Goal: Task Accomplishment & Management: Manage account settings

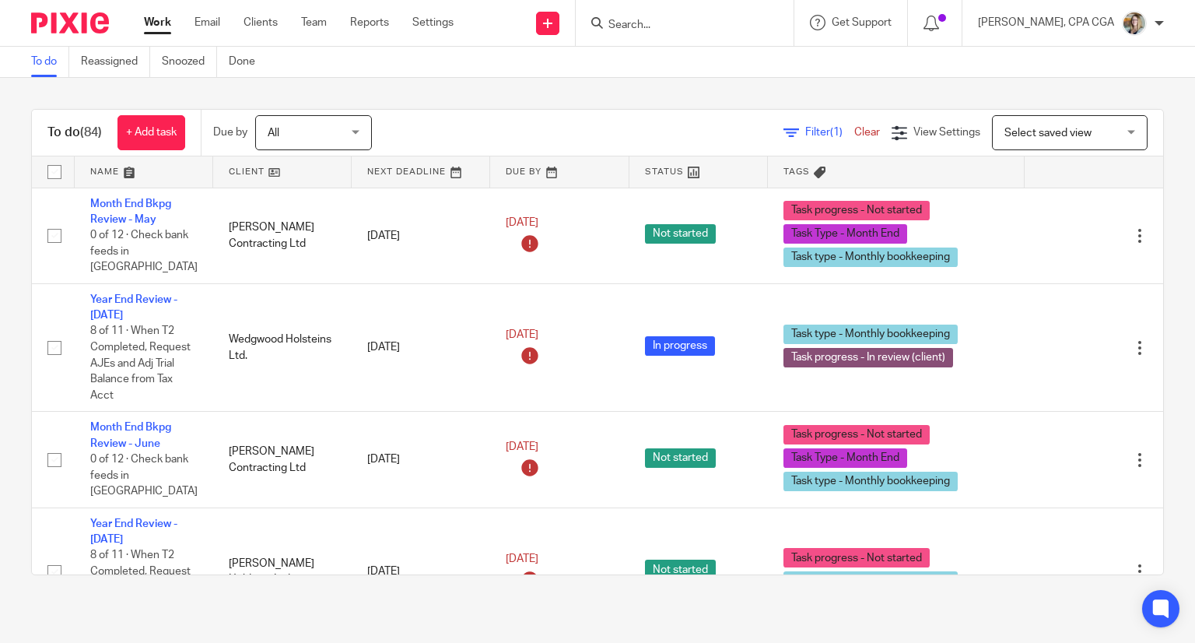
click at [704, 23] on input "Search" at bounding box center [677, 26] width 140 height 14
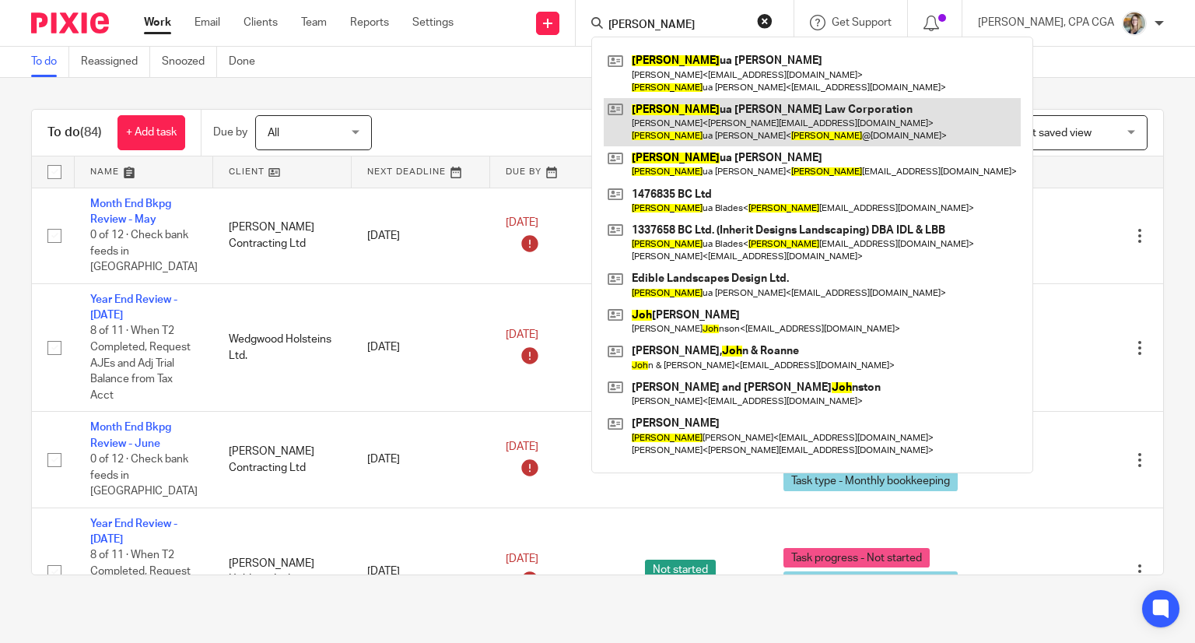
type input "josh"
click at [723, 120] on link at bounding box center [812, 122] width 417 height 48
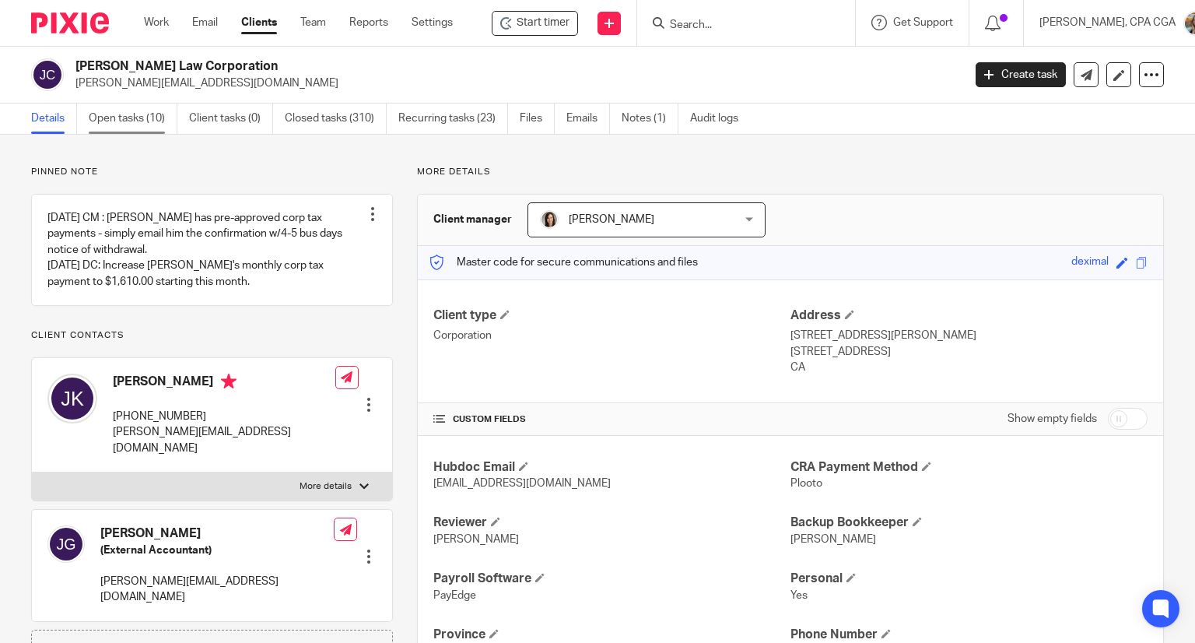
click at [126, 115] on link "Open tasks (10)" at bounding box center [133, 119] width 89 height 30
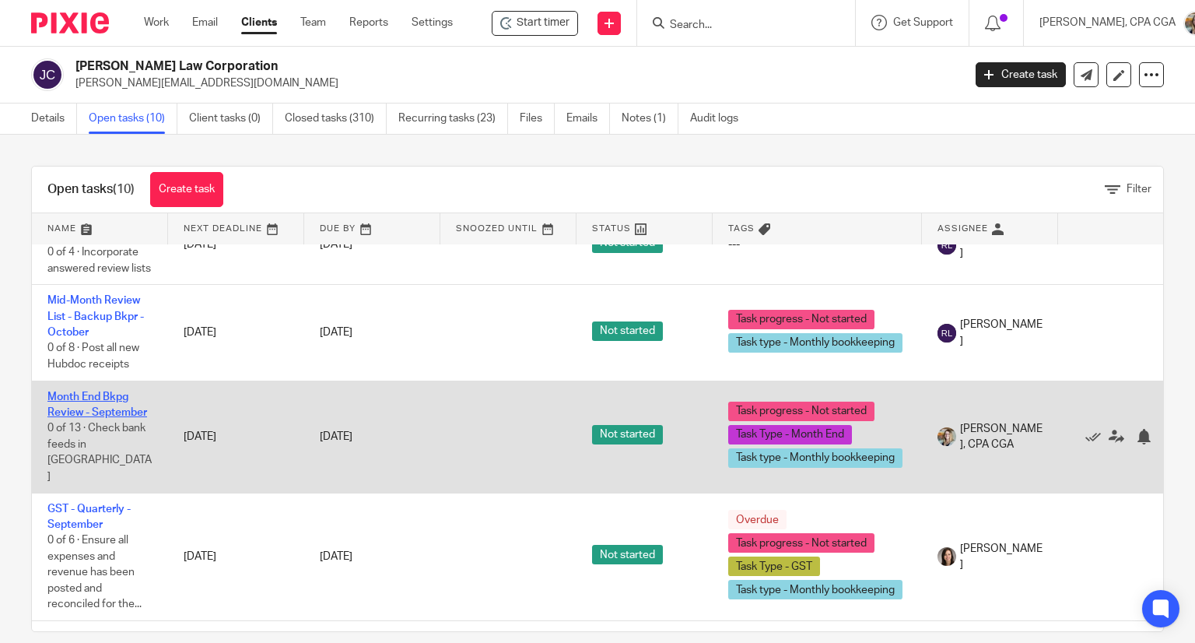
scroll to position [497, 0]
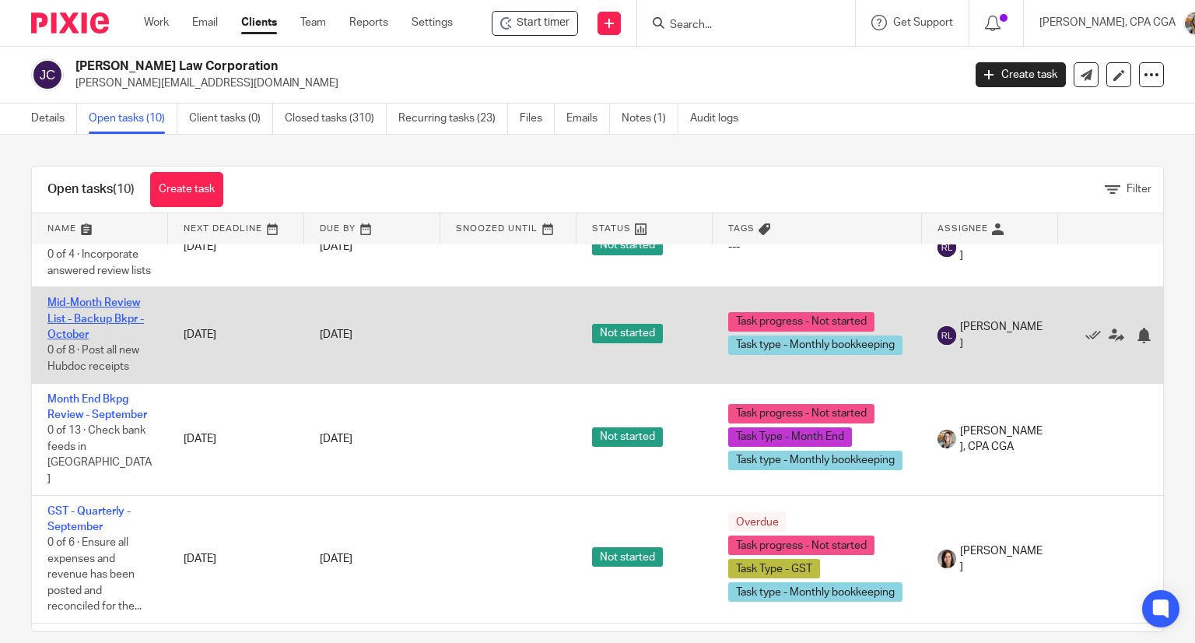
click at [106, 316] on link "Mid-Month Review List - Backup Bkpr - October" at bounding box center [95, 318] width 97 height 43
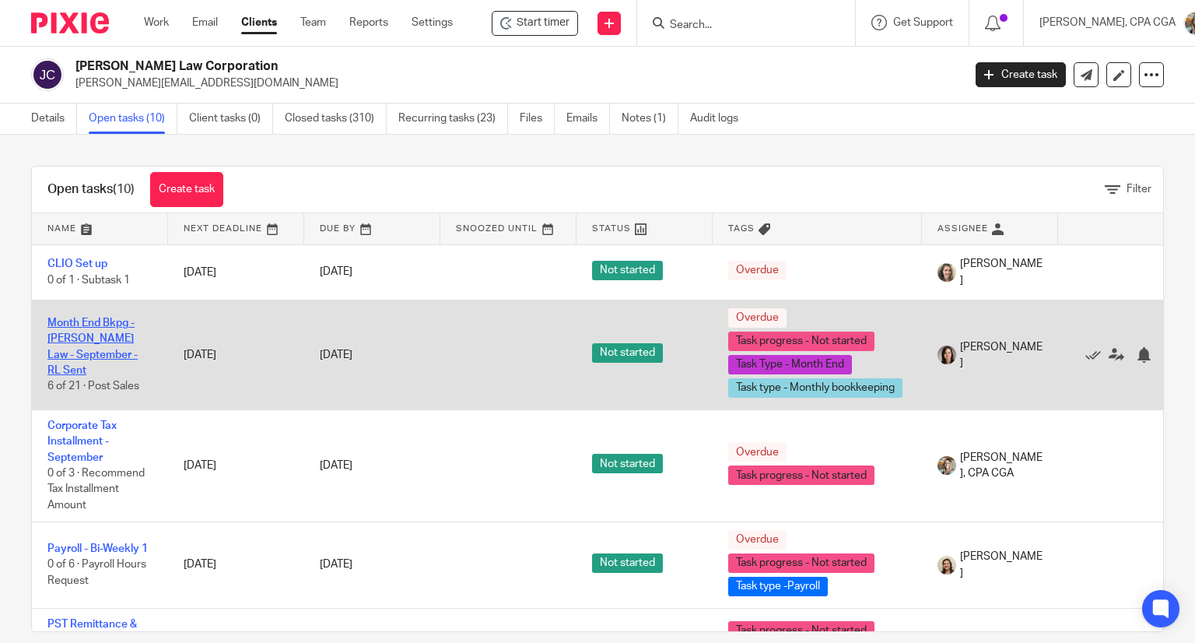
click at [121, 349] on link "Month End Bkpg - Josh Krueger Law - September - RL Sent" at bounding box center [92, 347] width 90 height 58
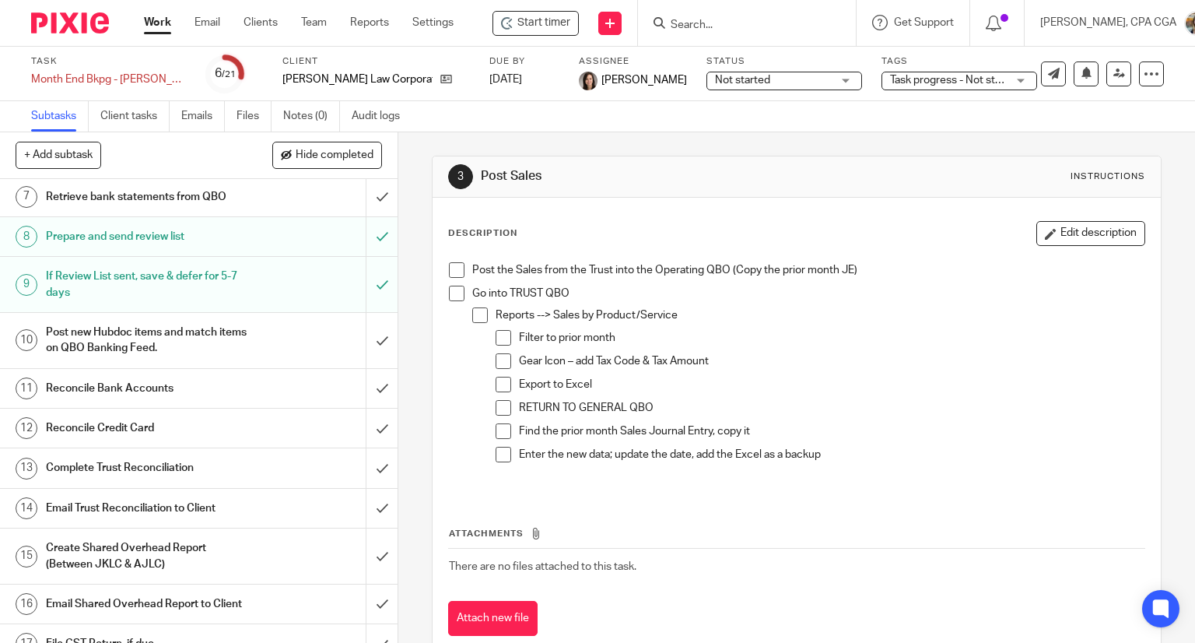
scroll to position [311, 0]
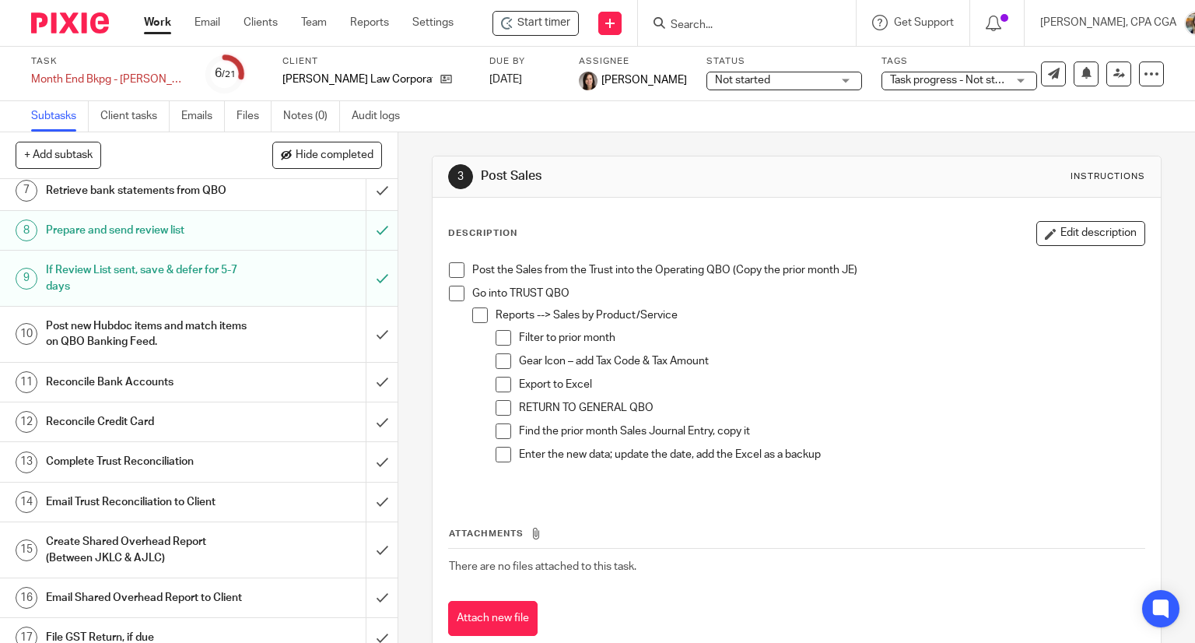
click at [165, 552] on h1 "Create Shared Overhead Report (Between JKLC & AJLC)" at bounding box center [147, 550] width 203 height 40
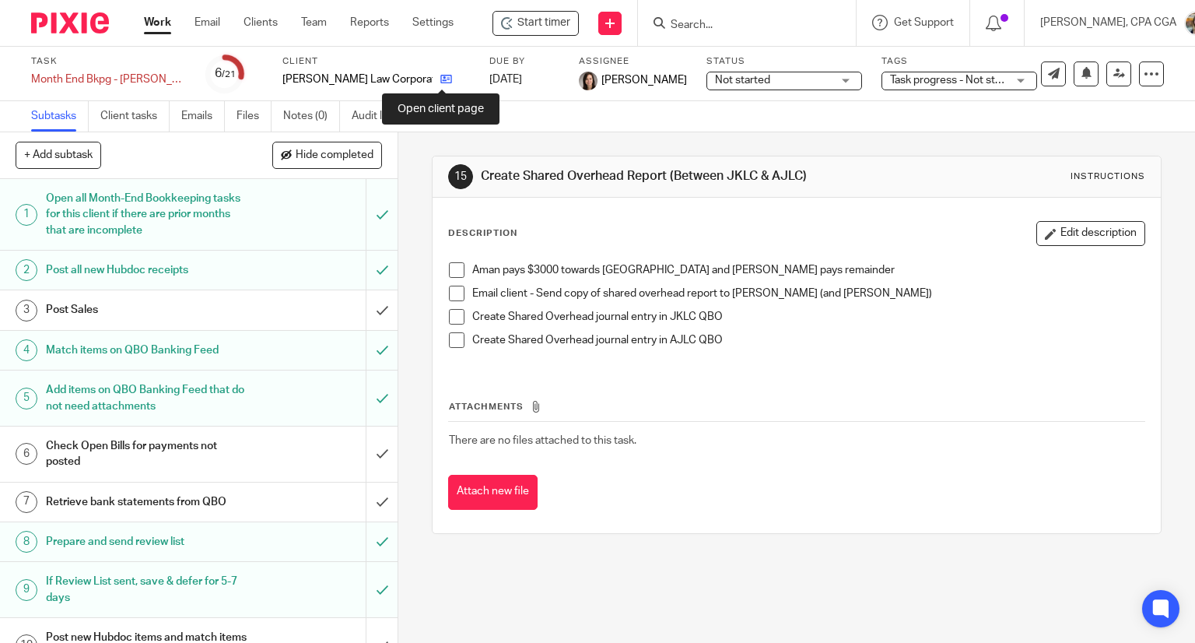
click at [440, 82] on icon at bounding box center [446, 79] width 12 height 12
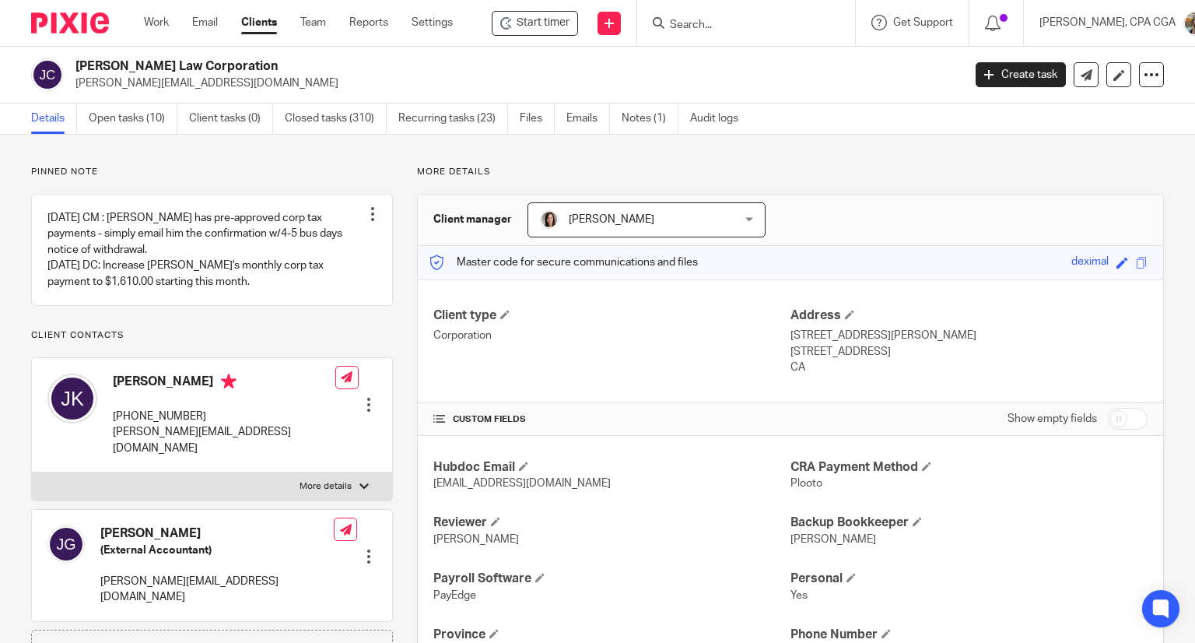
click at [700, 24] on input "Search" at bounding box center [739, 26] width 140 height 14
type input "haven"
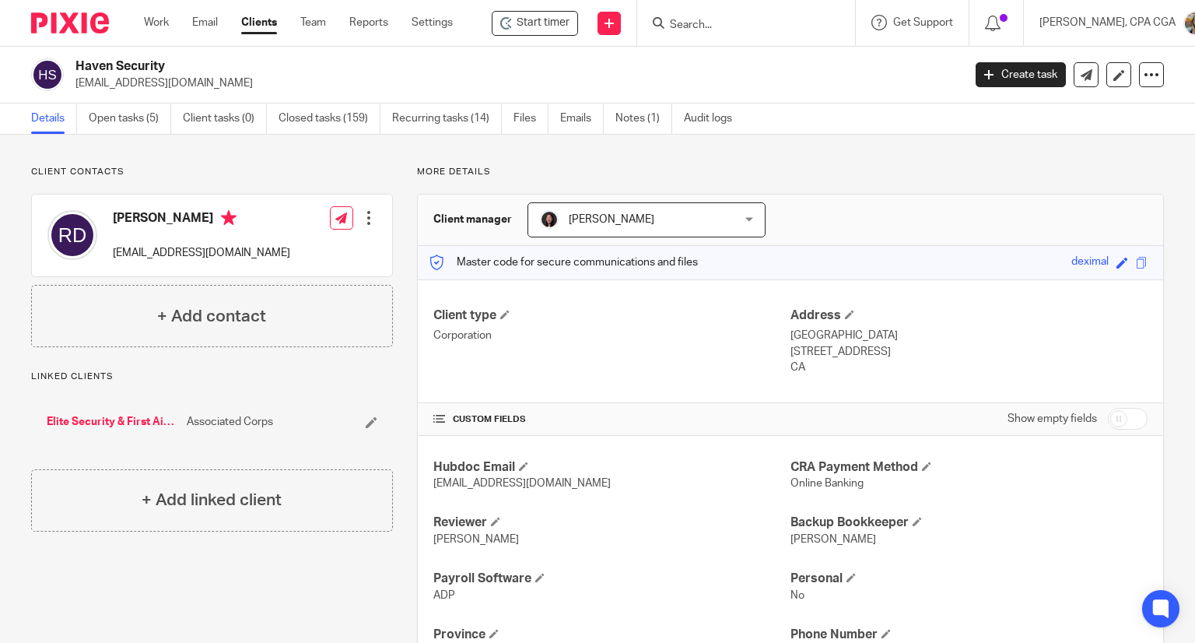
click at [700, 23] on input "Search" at bounding box center [739, 26] width 140 height 14
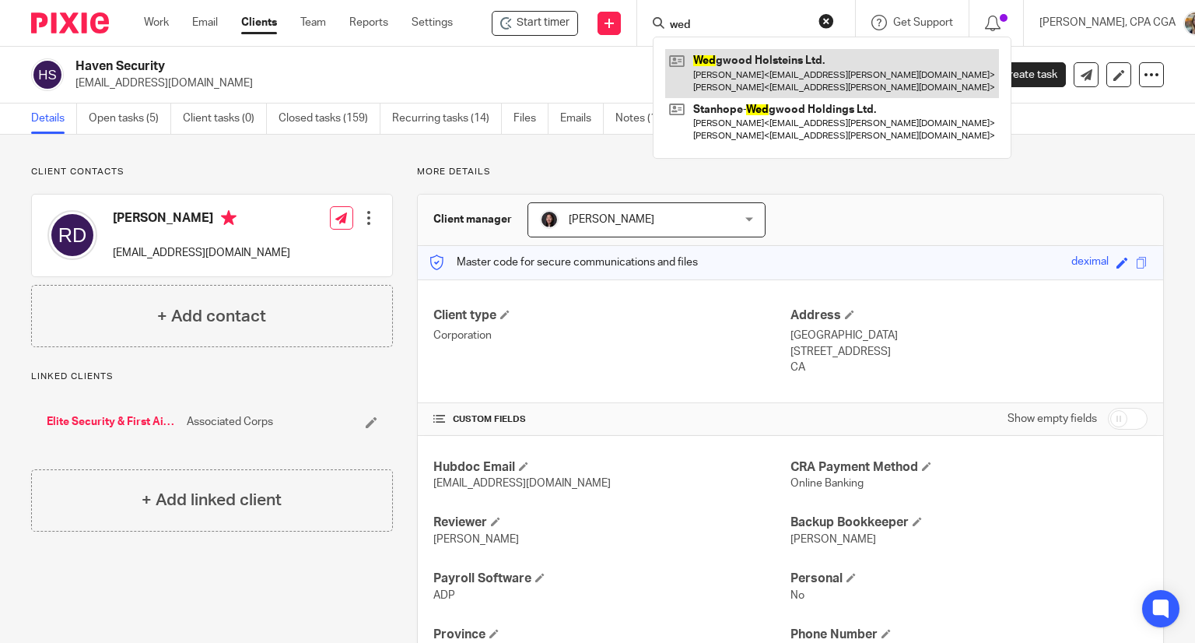
type input "wed"
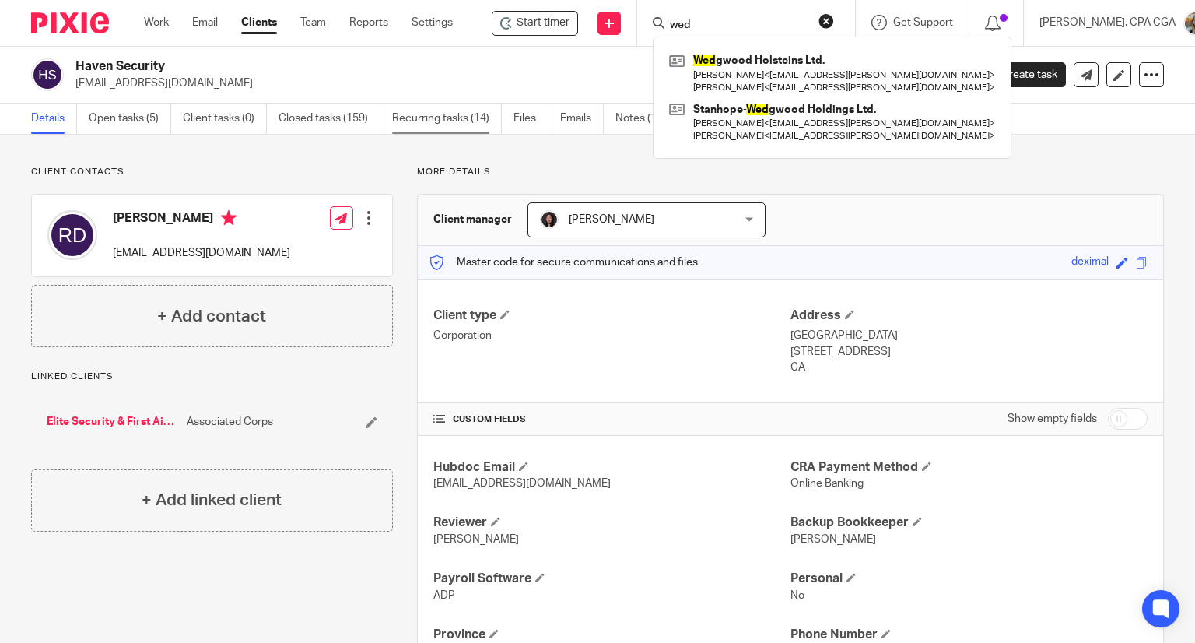
click at [443, 124] on link "Recurring tasks (14)" at bounding box center [447, 119] width 110 height 30
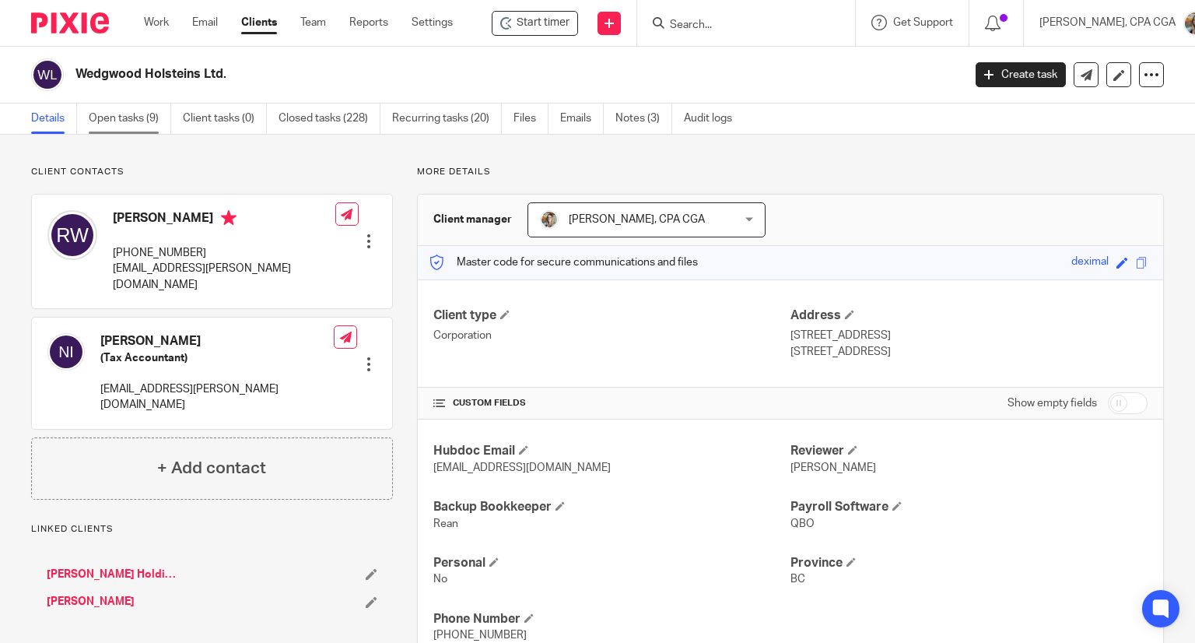
click at [136, 116] on link "Open tasks (9)" at bounding box center [130, 119] width 82 height 30
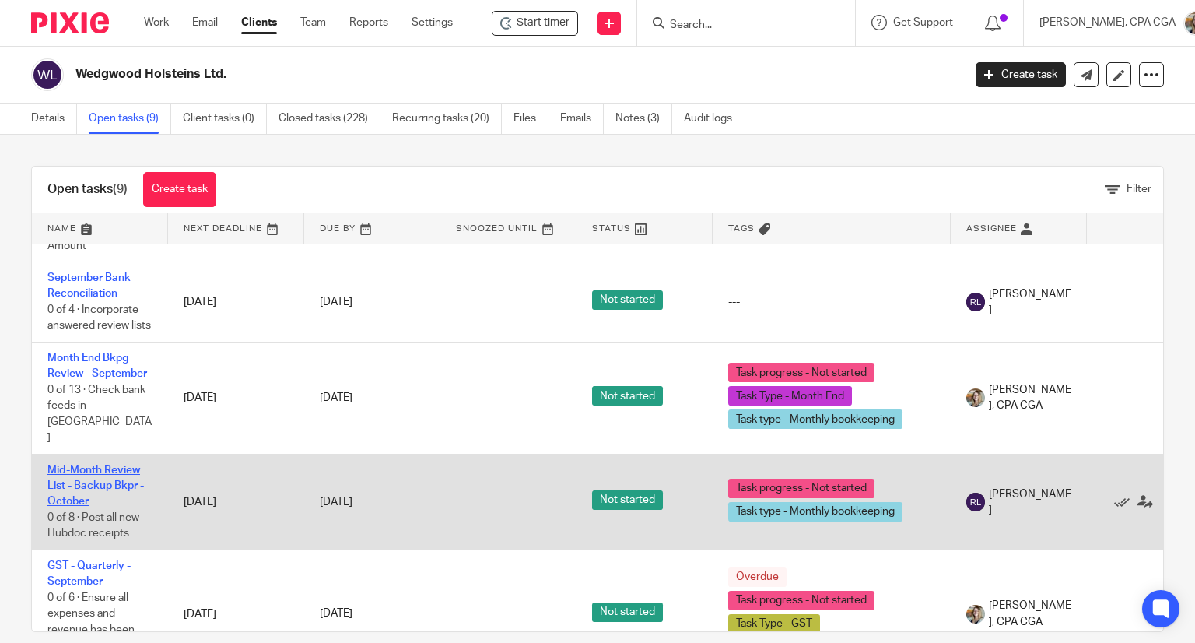
scroll to position [409, 0]
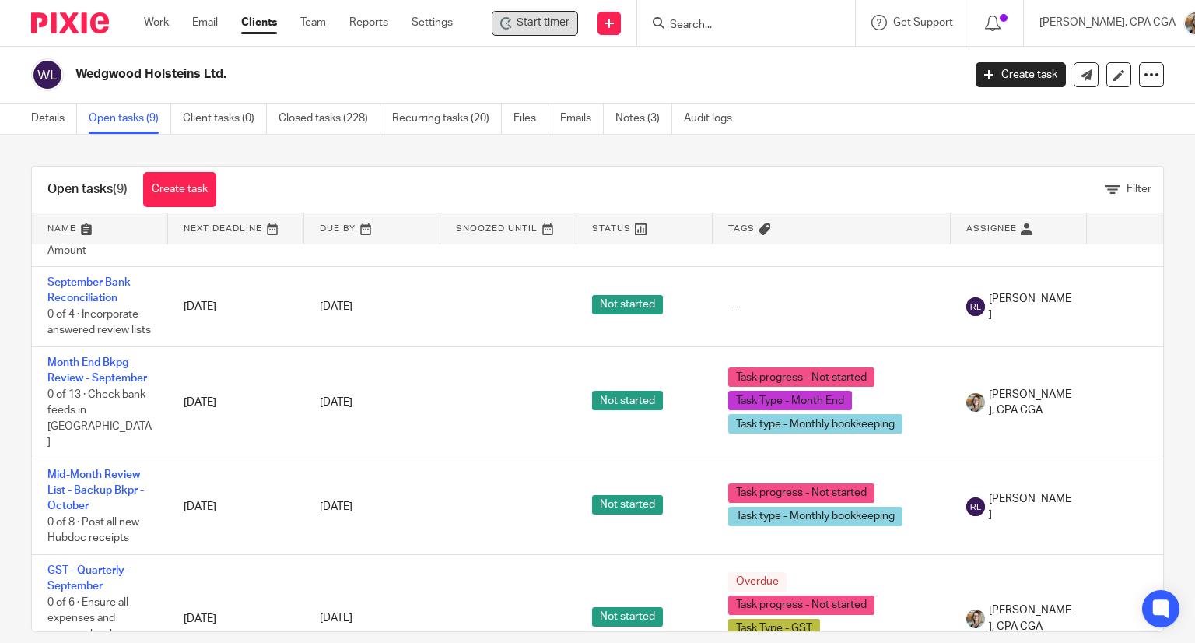
click at [532, 32] on div "Start timer" at bounding box center [535, 23] width 86 height 25
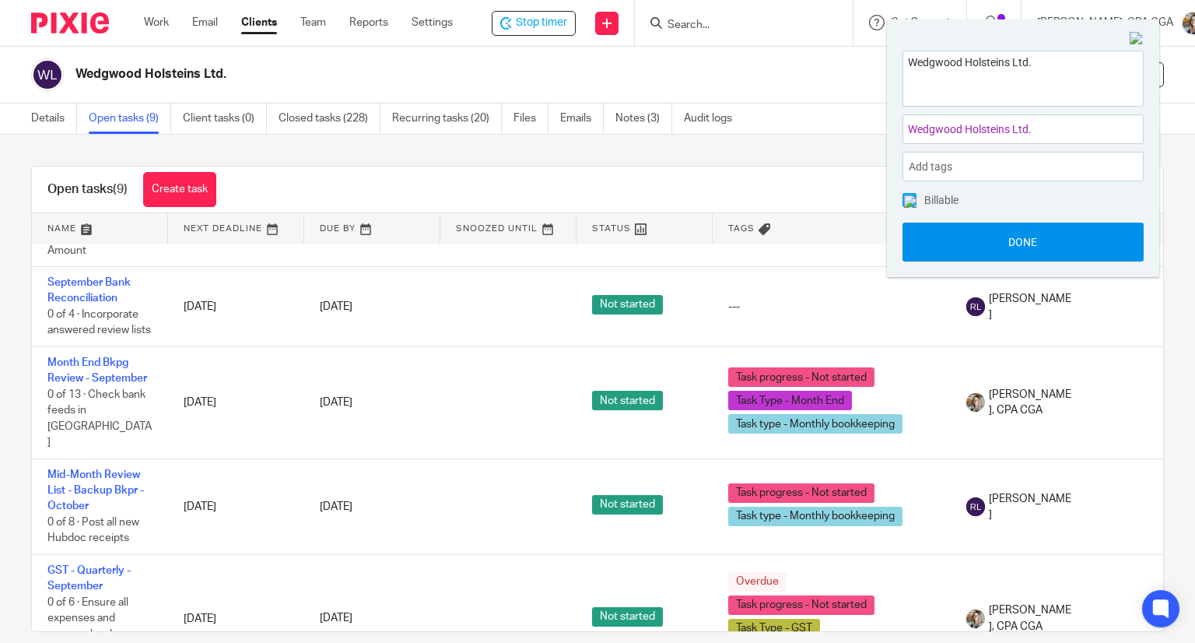
click at [1041, 231] on button "Done" at bounding box center [1023, 242] width 241 height 39
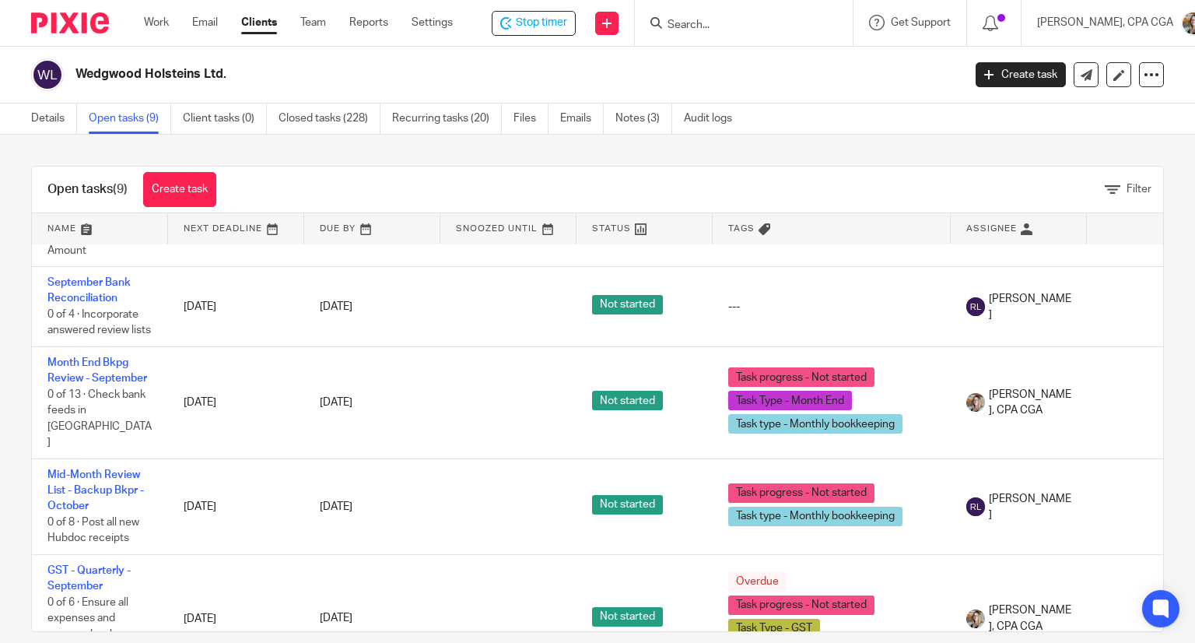
click at [714, 34] on div at bounding box center [744, 23] width 218 height 46
click at [711, 23] on input "Search" at bounding box center [736, 26] width 140 height 14
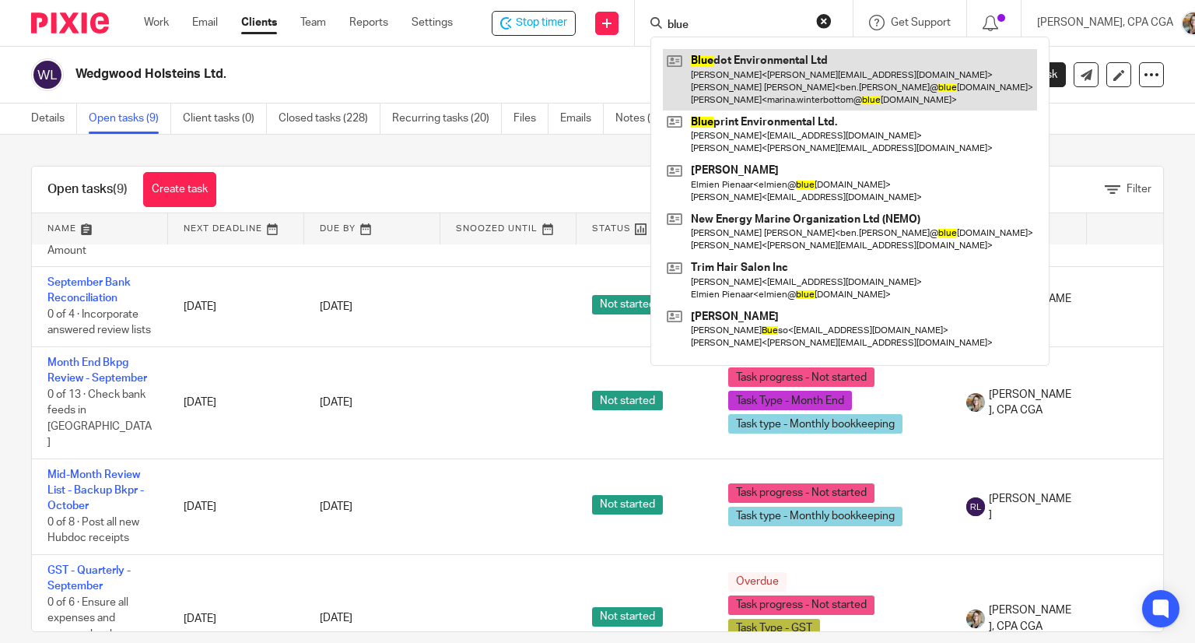
type input "blue"
click at [743, 77] on link at bounding box center [850, 79] width 374 height 61
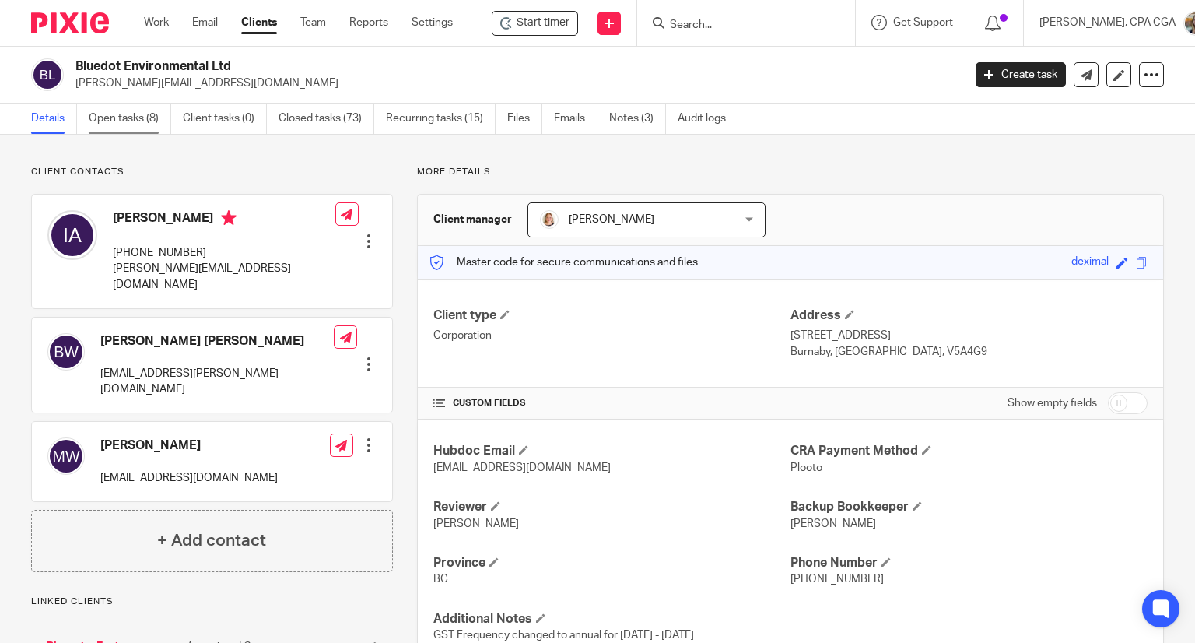
click at [128, 125] on link "Open tasks (8)" at bounding box center [130, 119] width 82 height 30
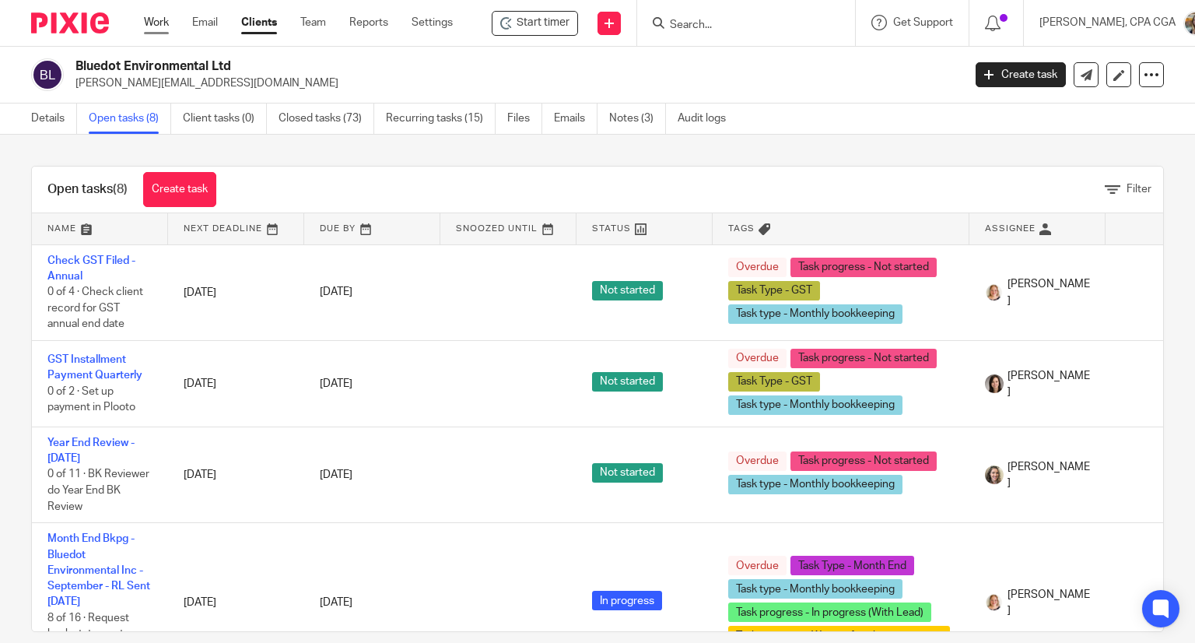
click at [159, 30] on link "Work" at bounding box center [156, 23] width 25 height 16
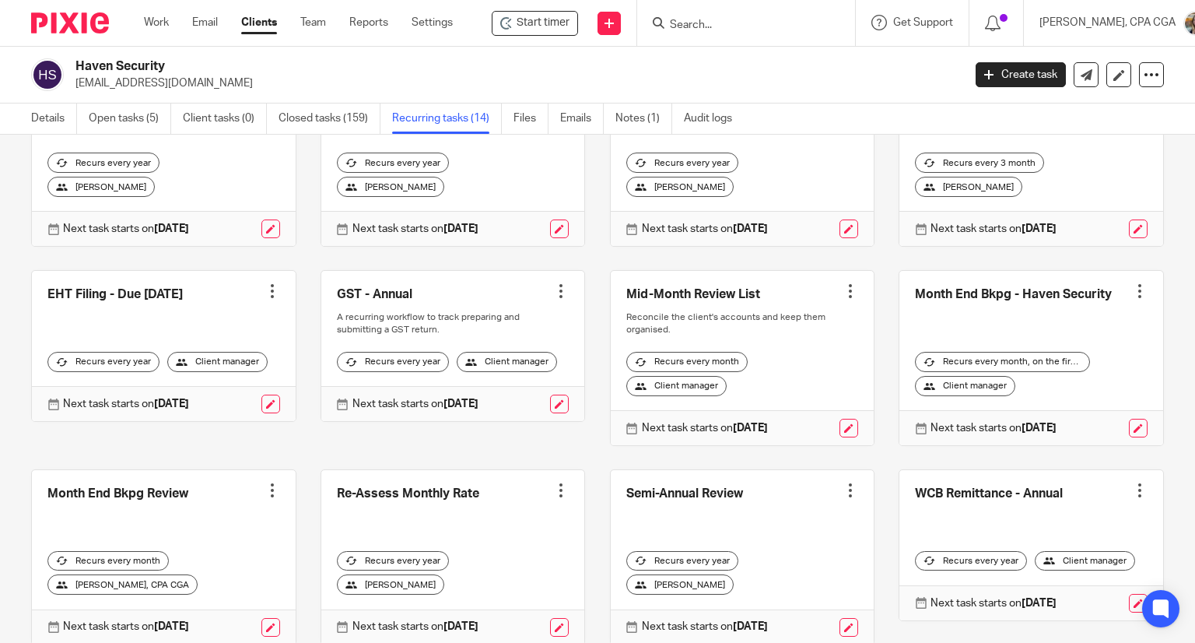
scroll to position [156, 0]
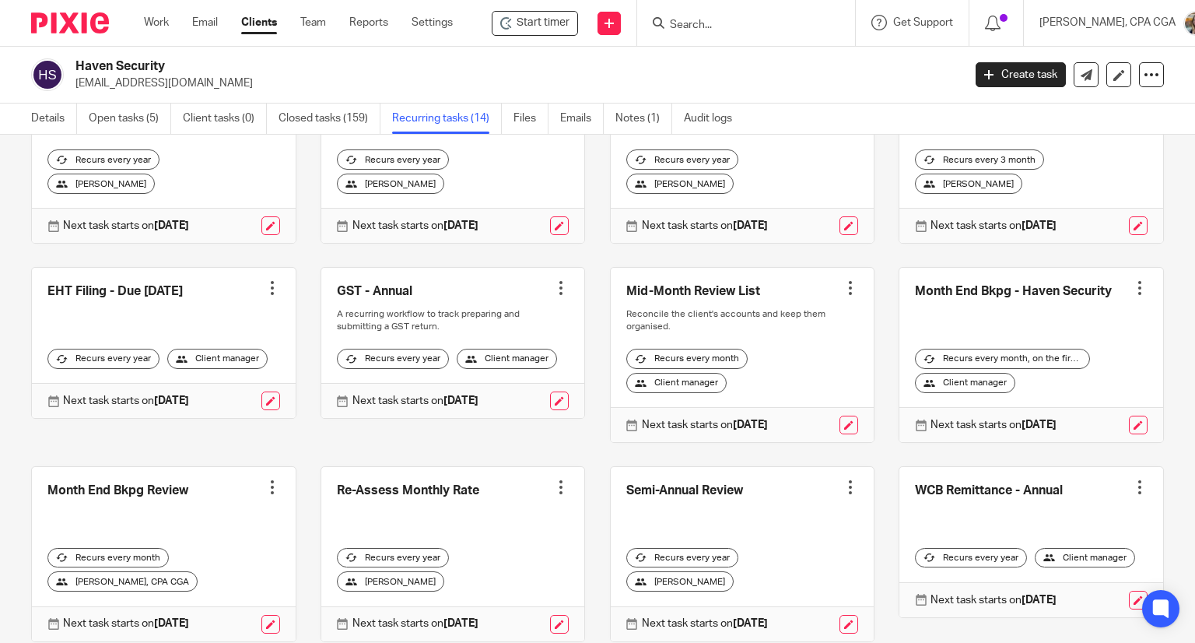
click at [978, 293] on link at bounding box center [1032, 355] width 264 height 174
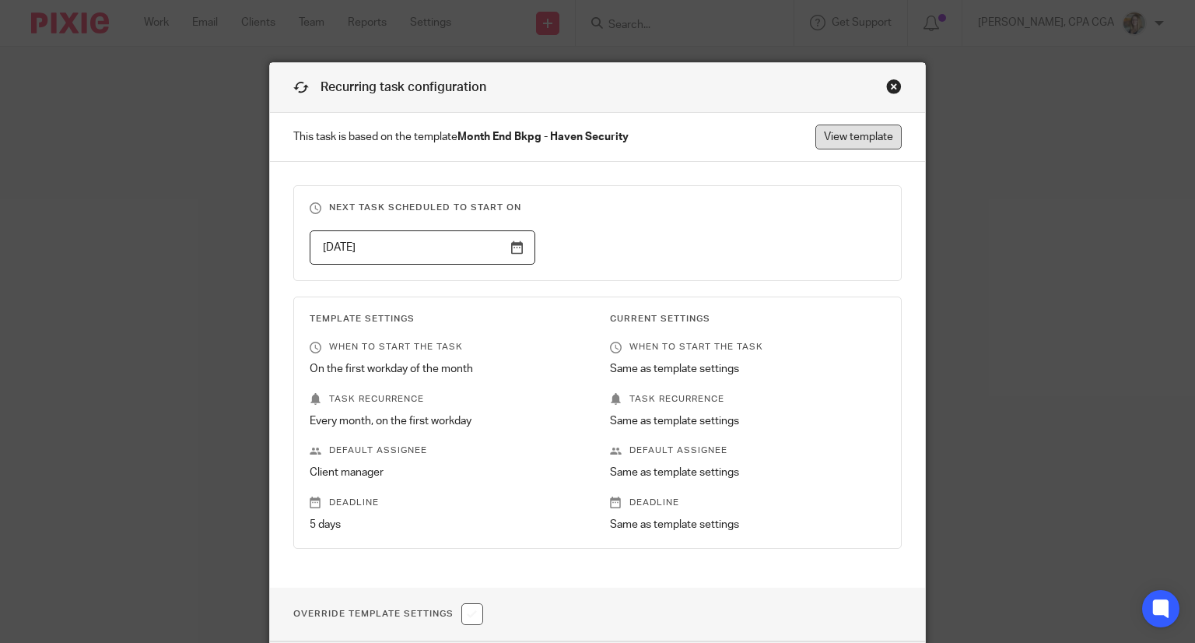
click at [859, 139] on link "View template" at bounding box center [859, 137] width 86 height 25
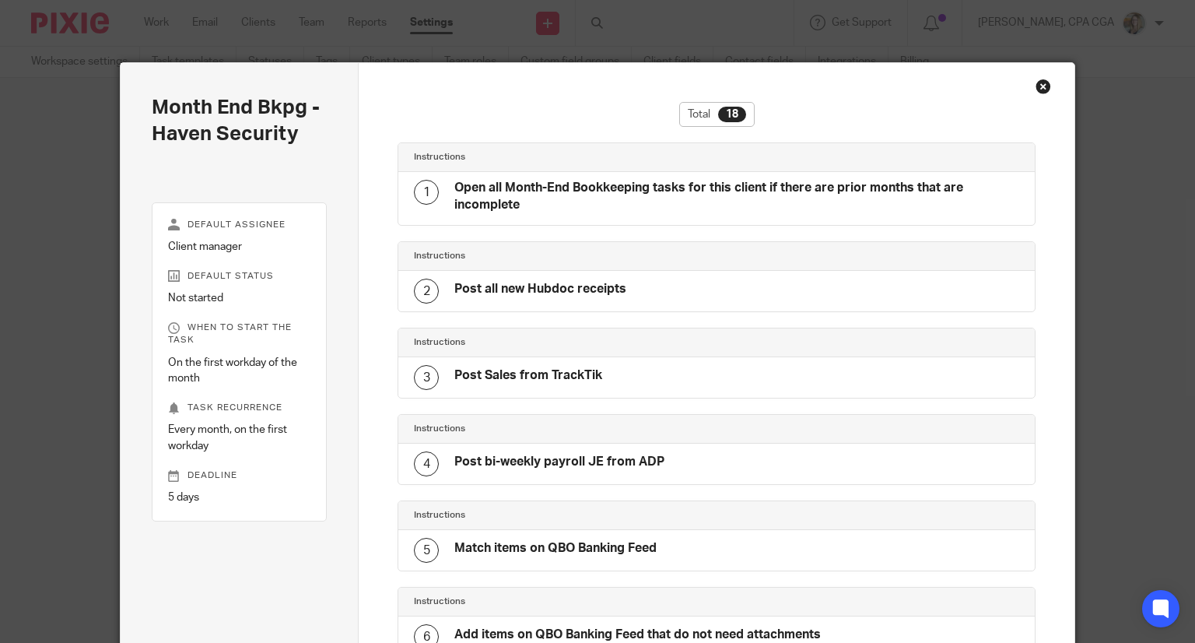
scroll to position [1200, 0]
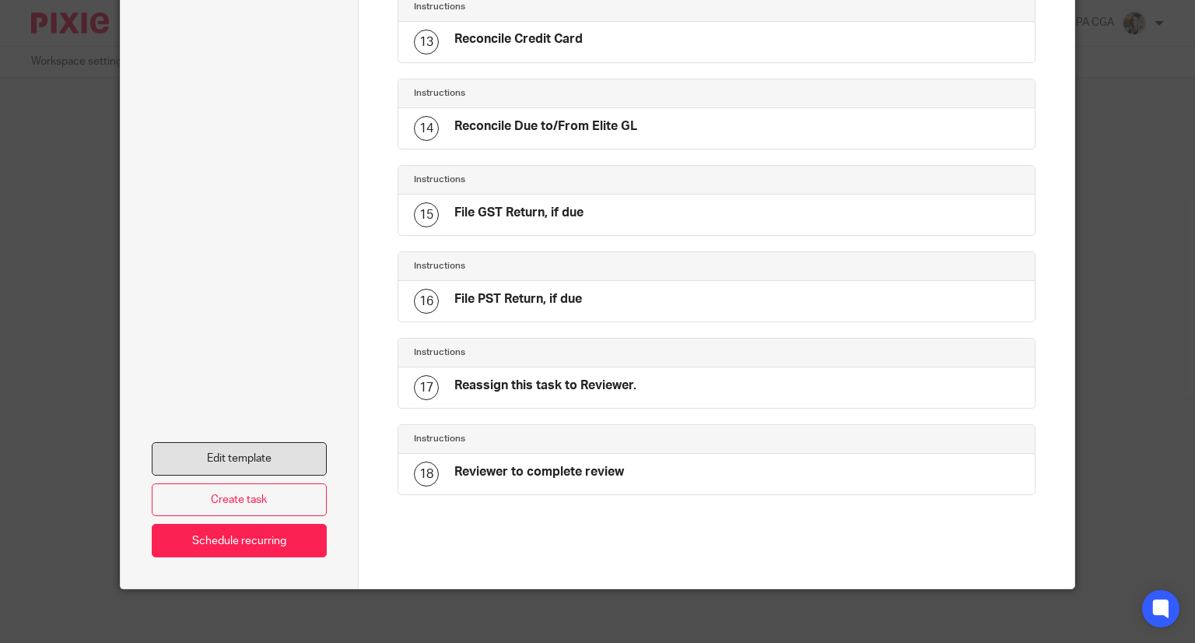
drag, startPoint x: 240, startPoint y: 446, endPoint x: 269, endPoint y: 440, distance: 28.7
click at [240, 446] on link "Edit template" at bounding box center [240, 458] width 176 height 33
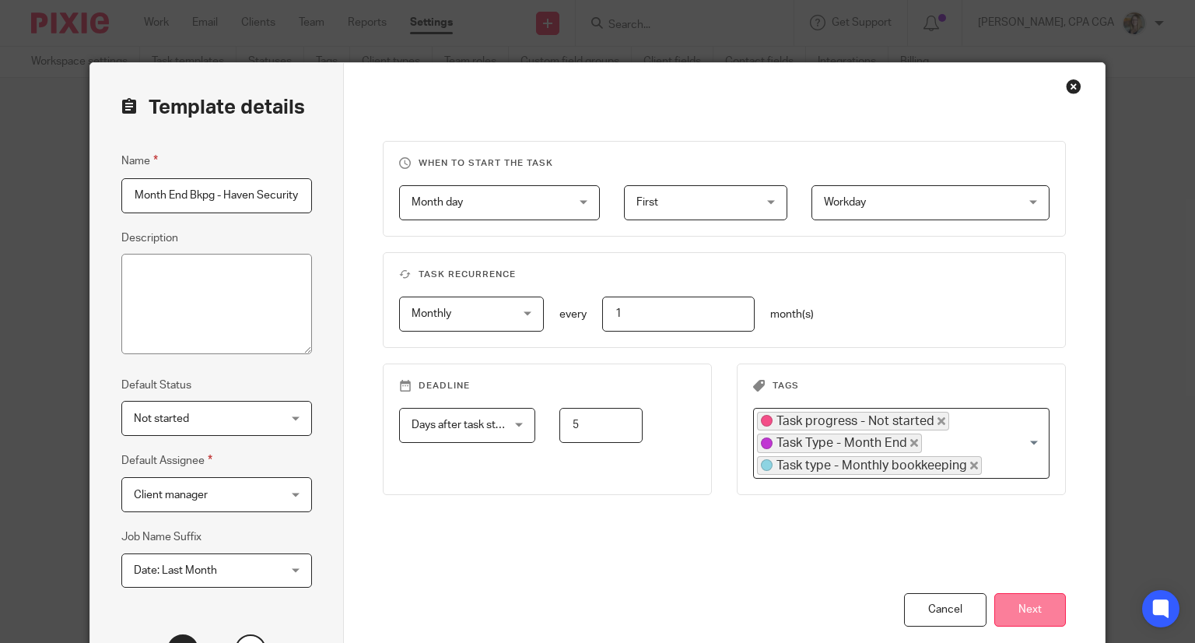
click at [1017, 602] on button "Next" at bounding box center [1031, 609] width 72 height 33
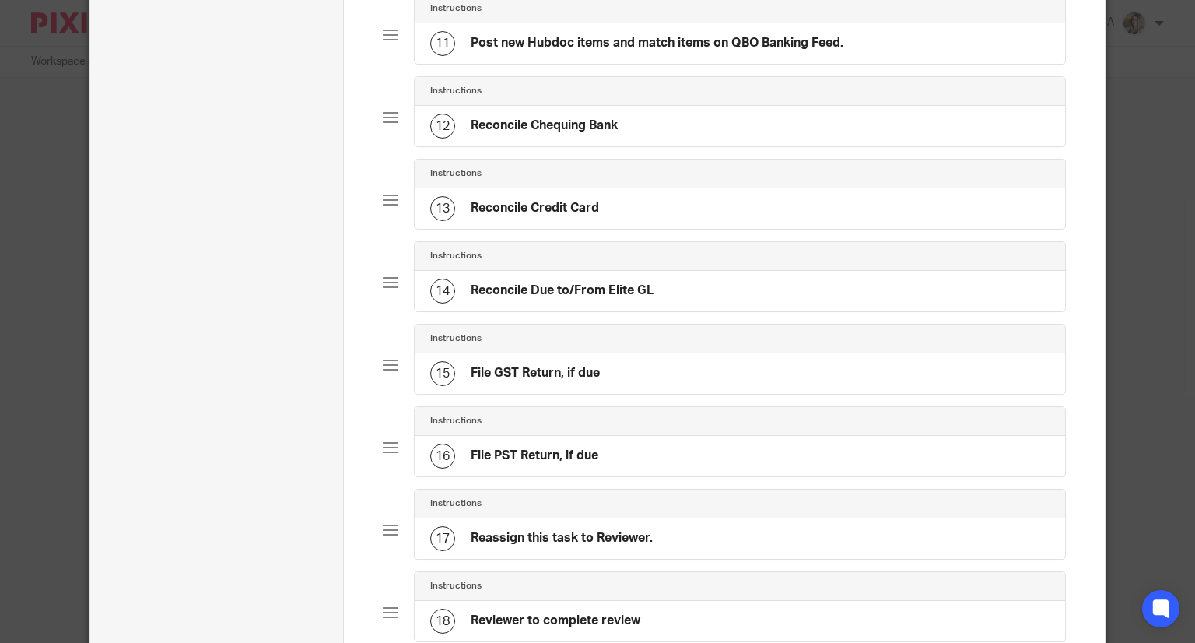
scroll to position [856, 0]
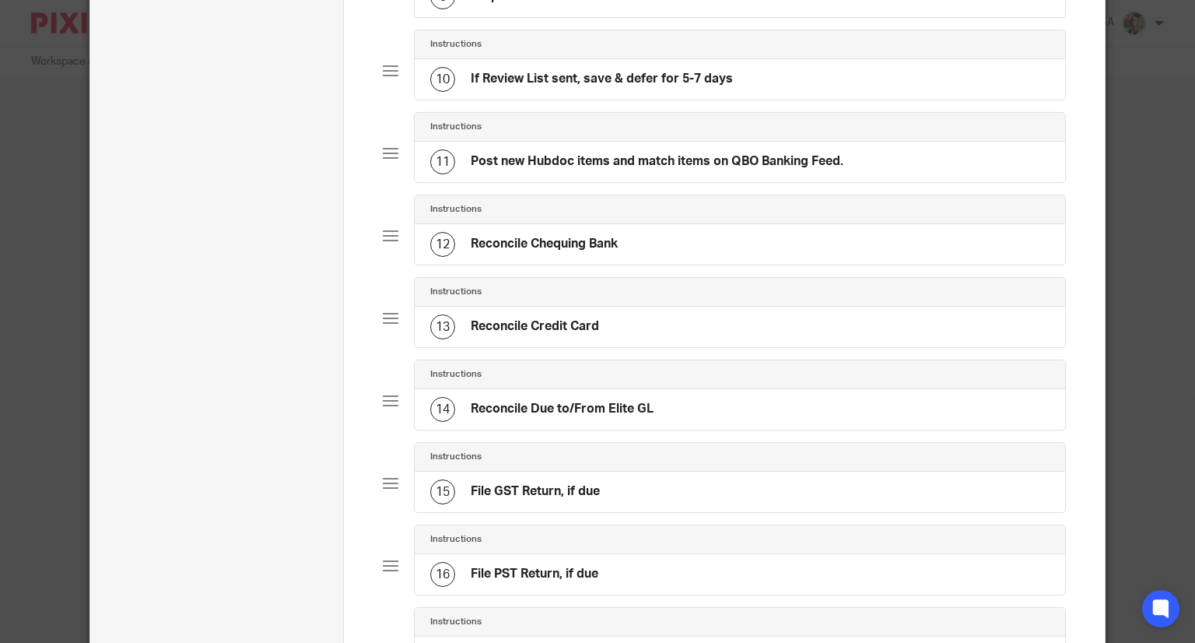
click at [567, 401] on h4 "Reconcile Due to/From Elite GL" at bounding box center [562, 409] width 183 height 16
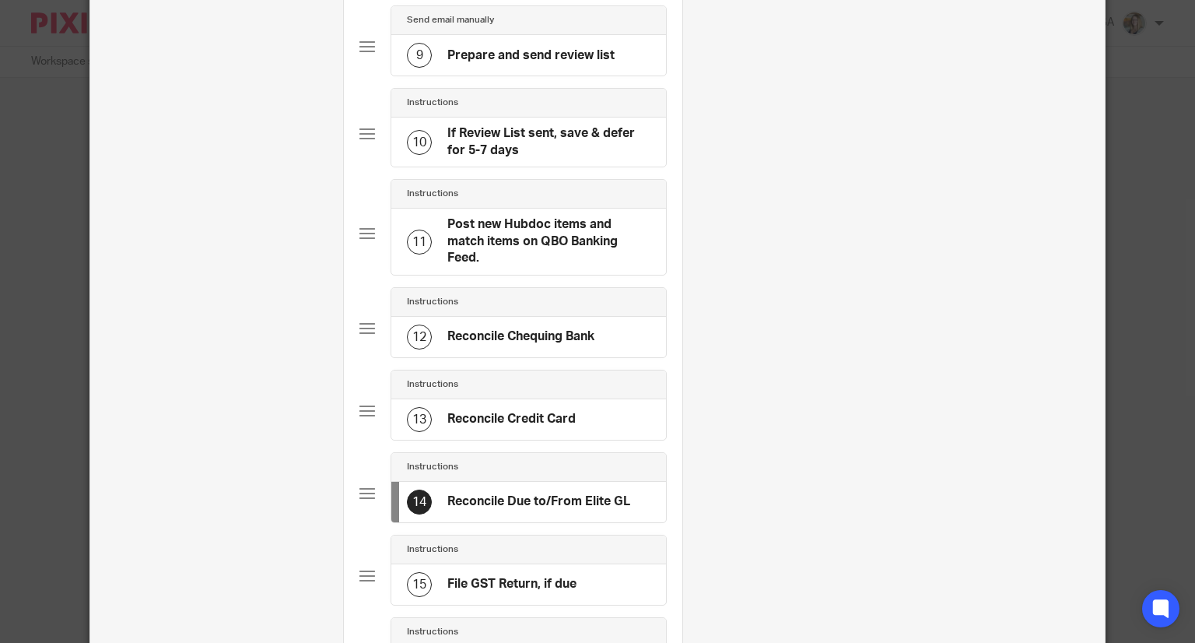
scroll to position [0, 0]
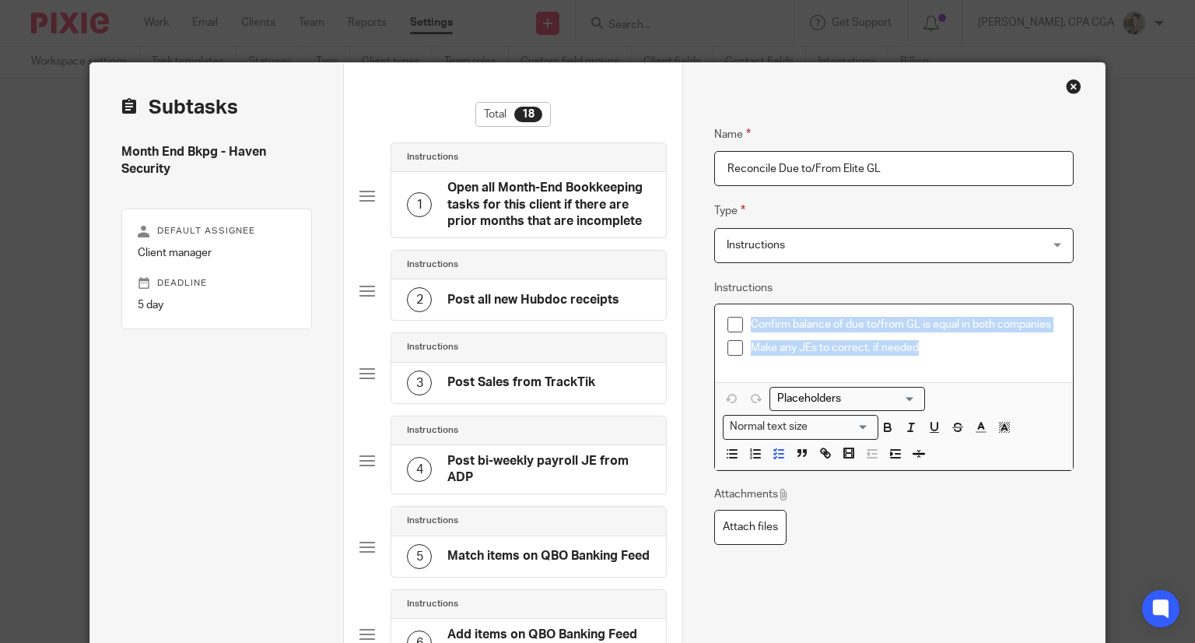
drag, startPoint x: 951, startPoint y: 347, endPoint x: 695, endPoint y: 318, distance: 257.7
copy div "Confirm balance of due to/from GL is equal in both companies Make any JEs to co…"
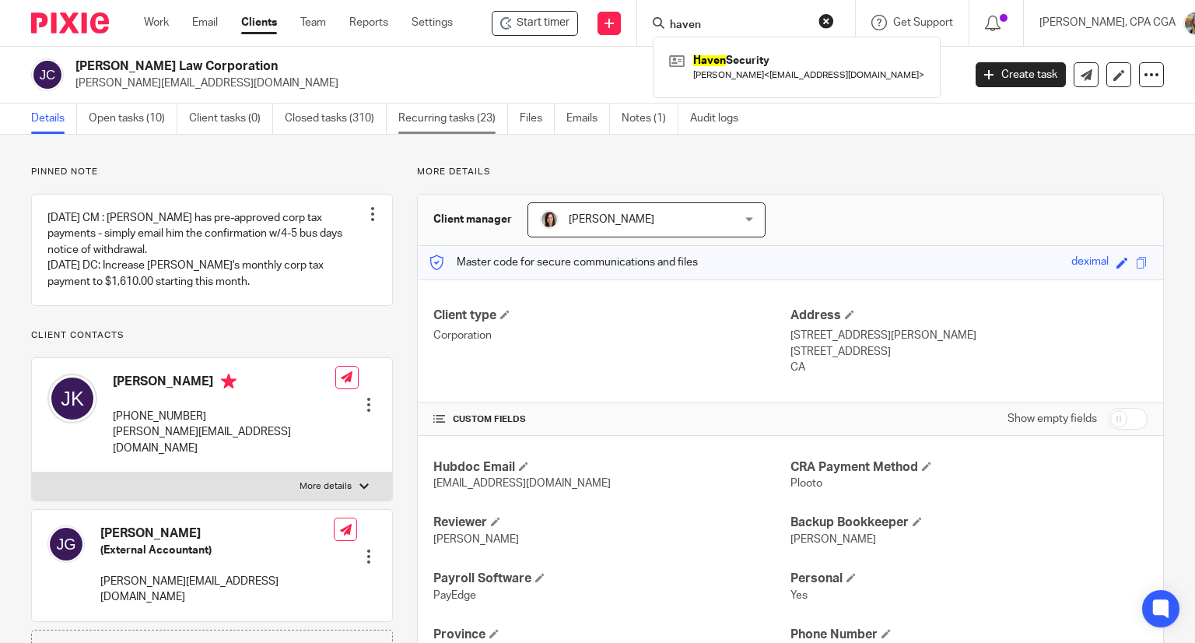
click at [465, 114] on link "Recurring tasks (23)" at bounding box center [453, 119] width 110 height 30
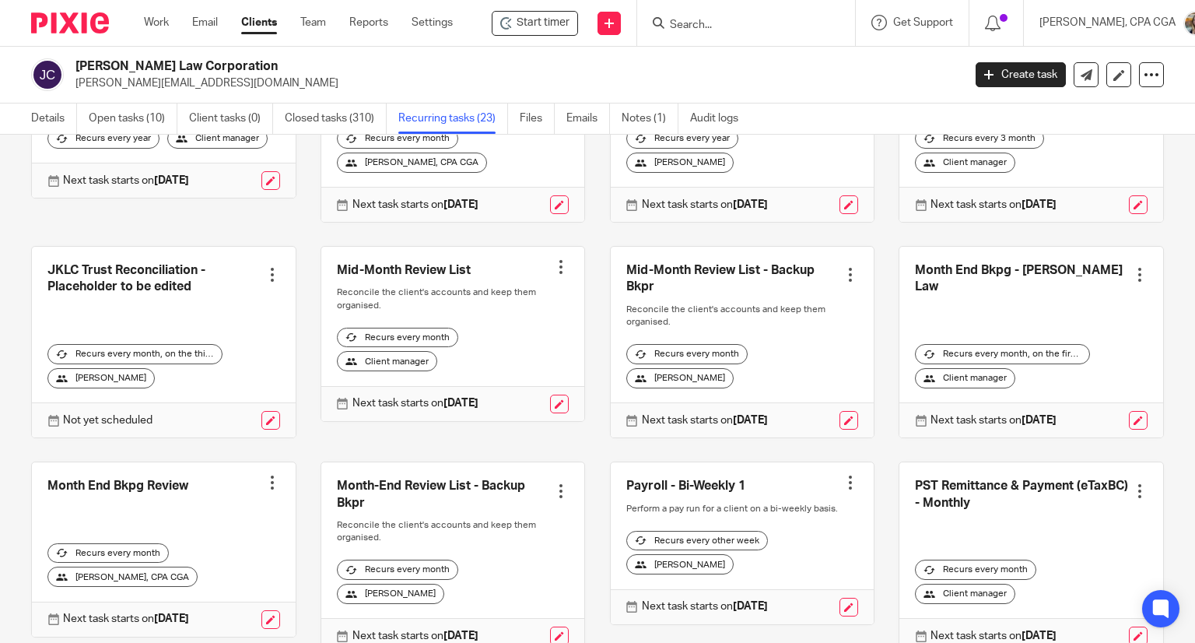
scroll to position [389, 0]
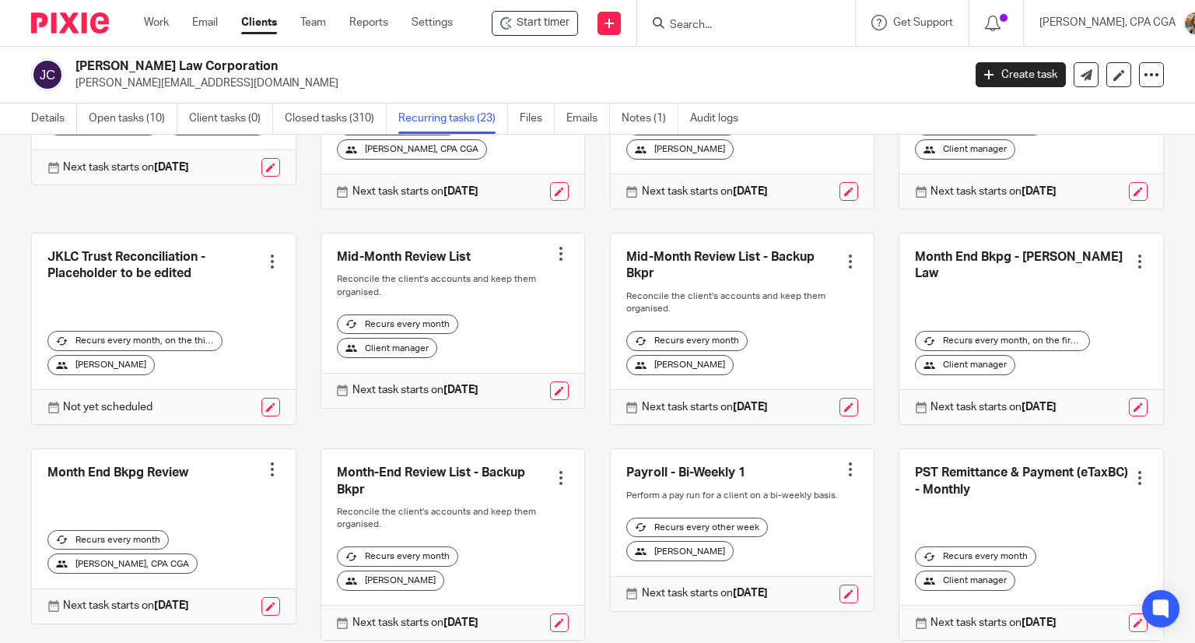
click at [987, 318] on link at bounding box center [1032, 328] width 264 height 191
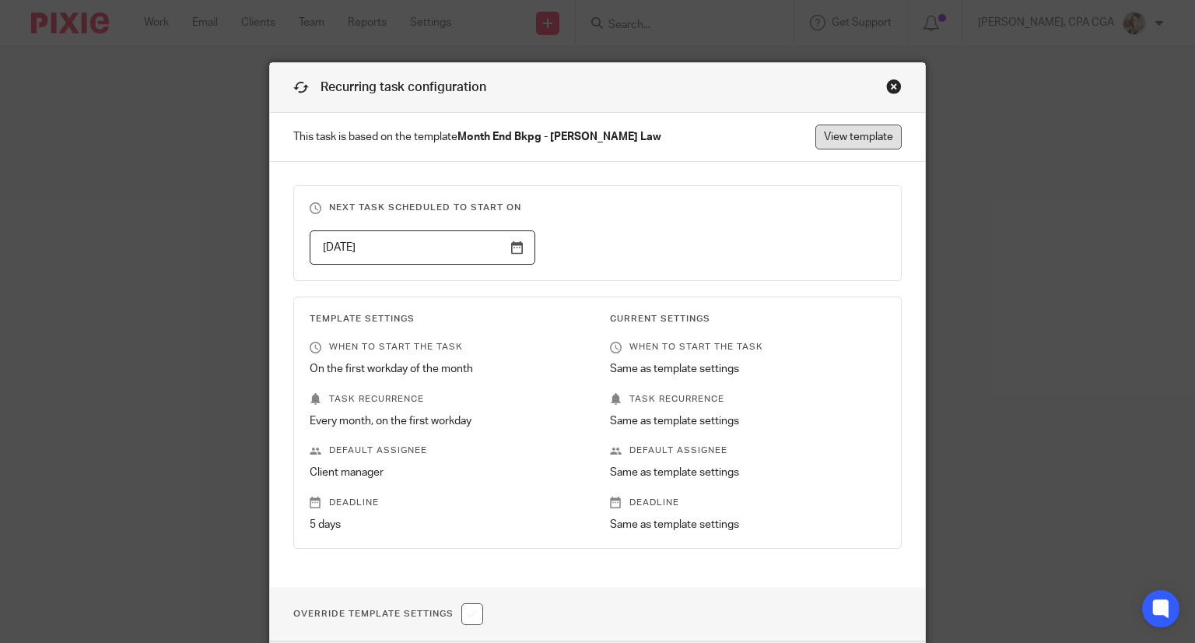
click at [844, 144] on link "View template" at bounding box center [859, 137] width 86 height 25
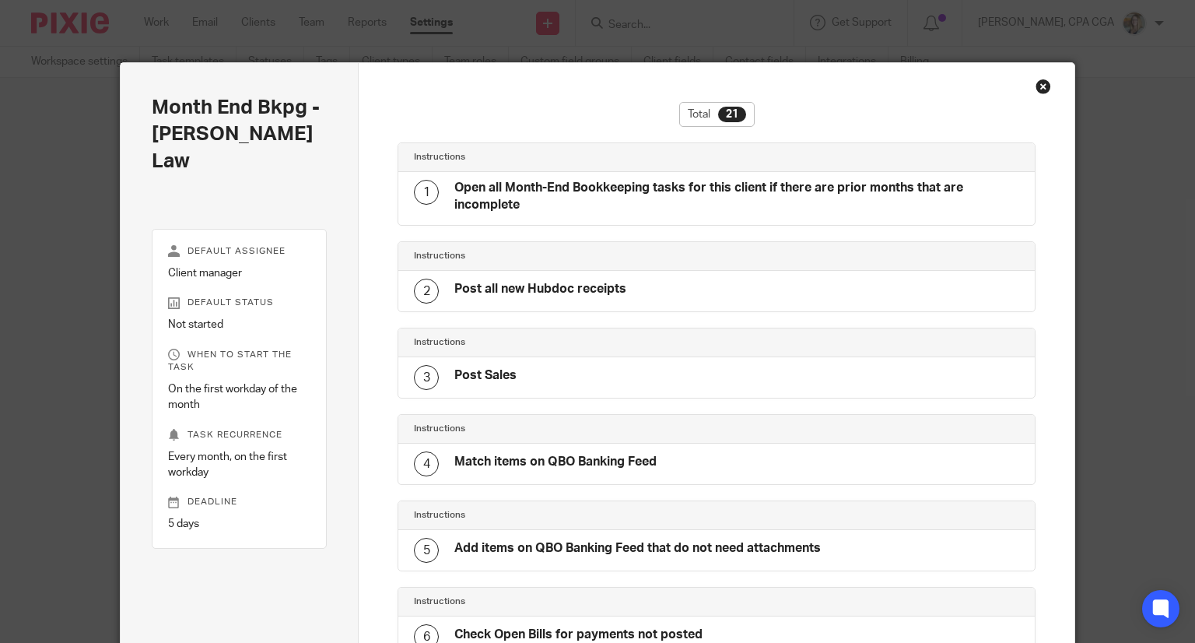
scroll to position [1458, 0]
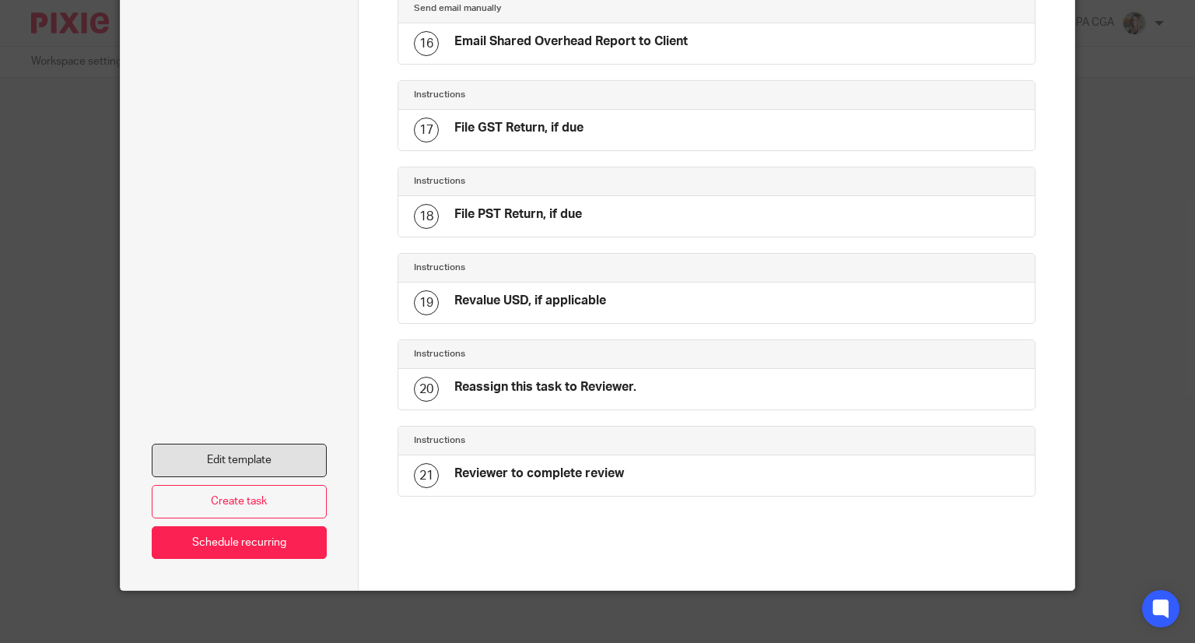
click at [280, 451] on link "Edit template" at bounding box center [240, 460] width 176 height 33
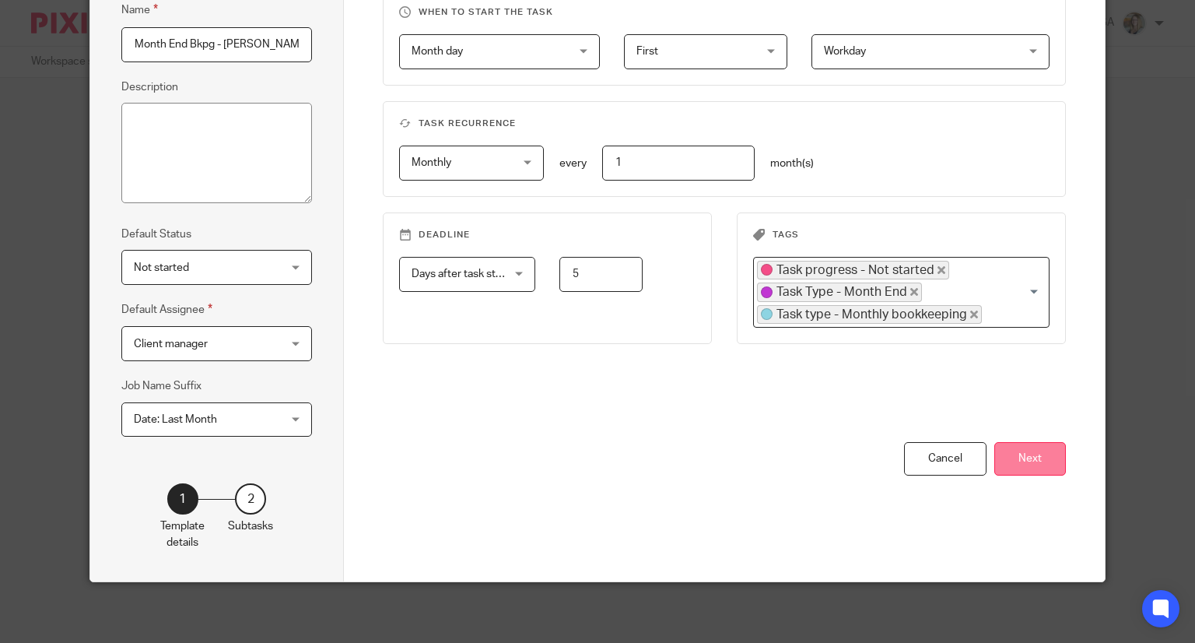
click at [1015, 458] on button "Next" at bounding box center [1031, 458] width 72 height 33
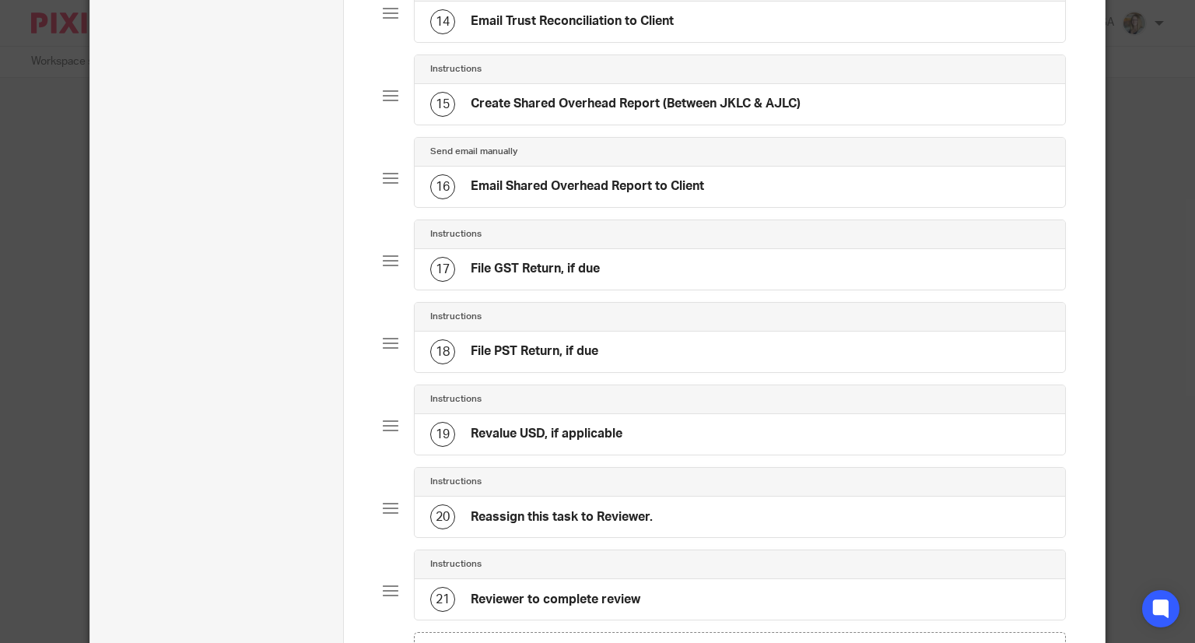
scroll to position [1460, 0]
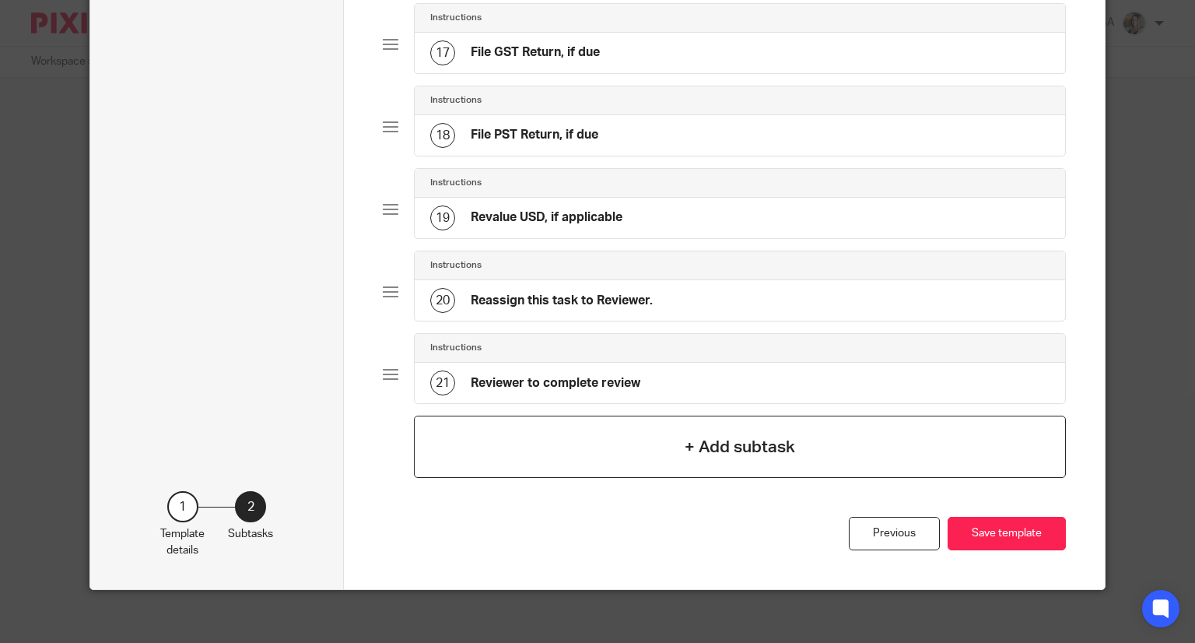
click at [700, 435] on h4 "+ Add subtask" at bounding box center [740, 447] width 111 height 24
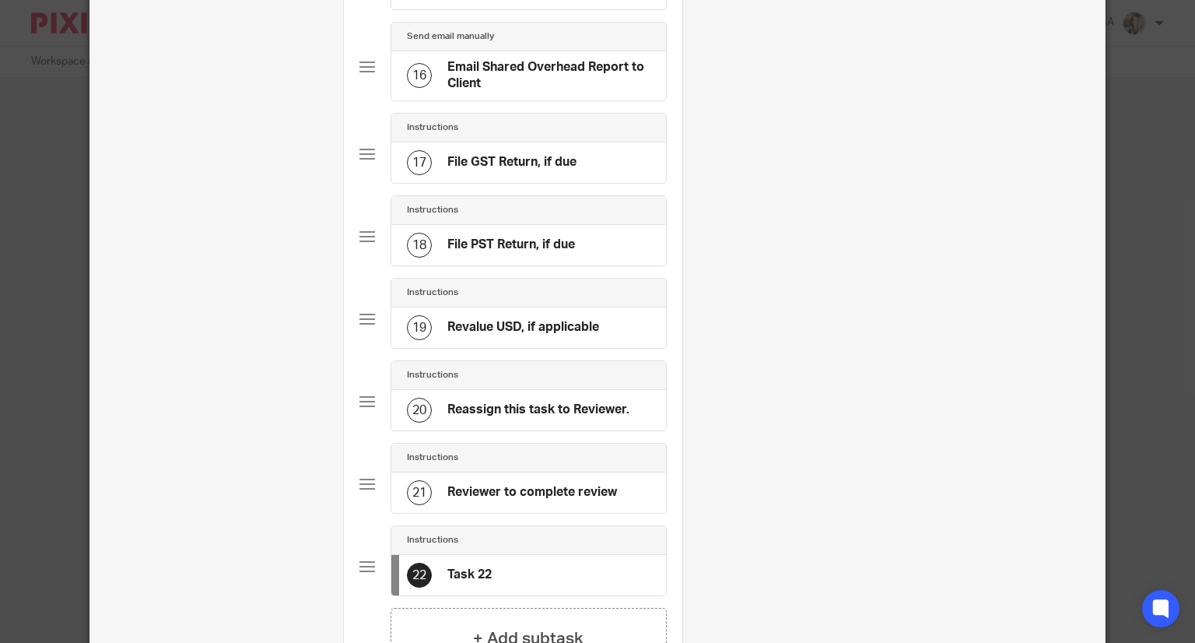
scroll to position [0, 0]
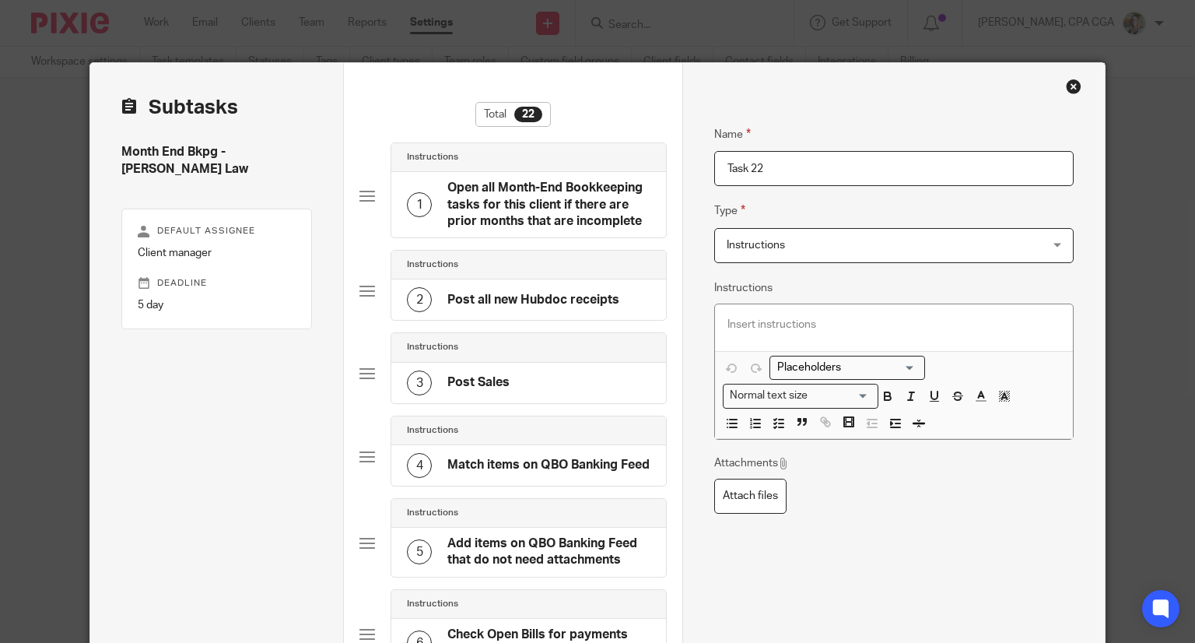
click at [817, 321] on p at bounding box center [894, 325] width 333 height 16
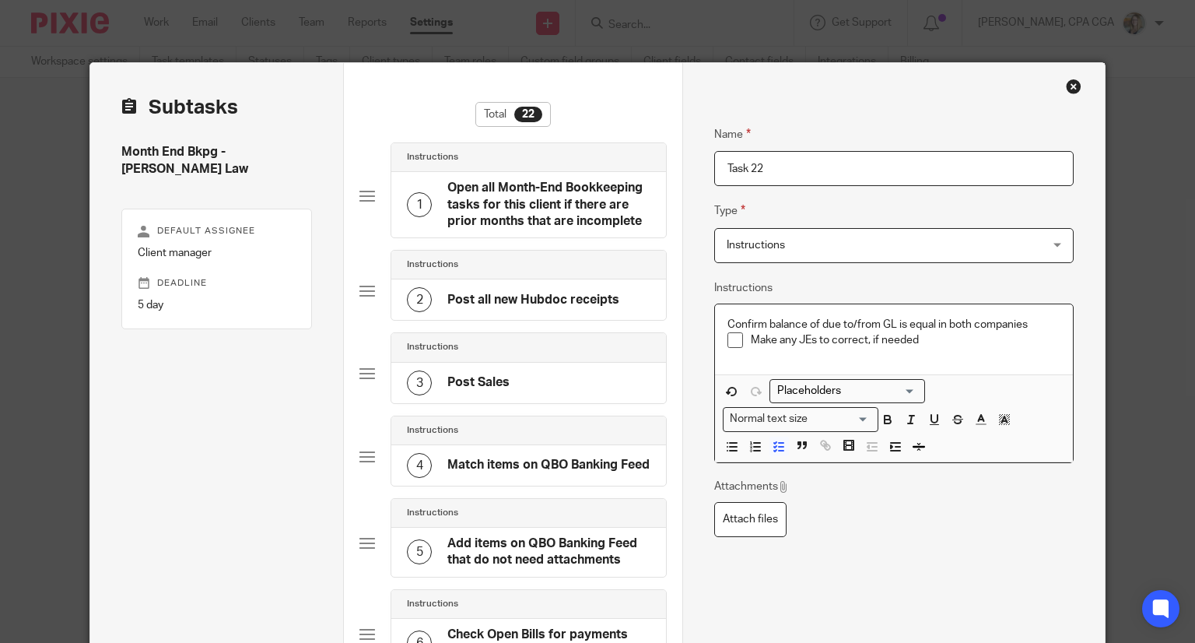
click at [719, 327] on div "Confirm balance of due to/from GL is equal in both companies Make any JEs to co…" at bounding box center [894, 339] width 358 height 70
click at [778, 452] on button "button" at bounding box center [779, 446] width 19 height 19
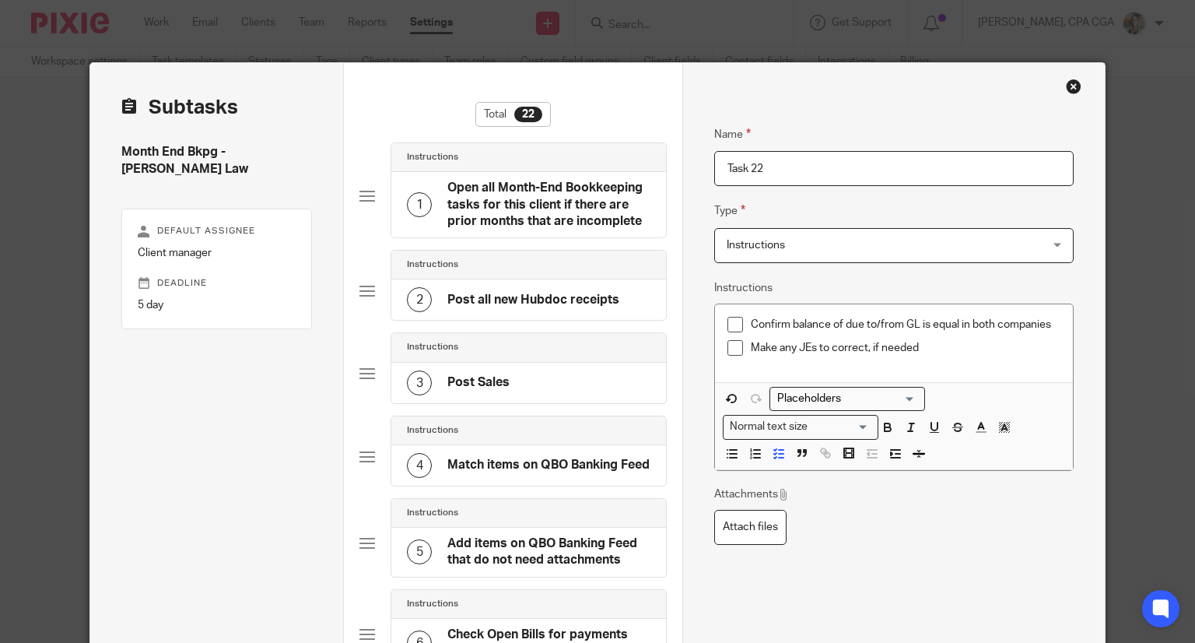
drag, startPoint x: 777, startPoint y: 172, endPoint x: 712, endPoint y: 172, distance: 65.4
click at [714, 174] on input "Task 22" at bounding box center [894, 168] width 360 height 35
click at [897, 165] on input "Reconcile due to/from Aman Jaswal GL" at bounding box center [894, 168] width 360 height 35
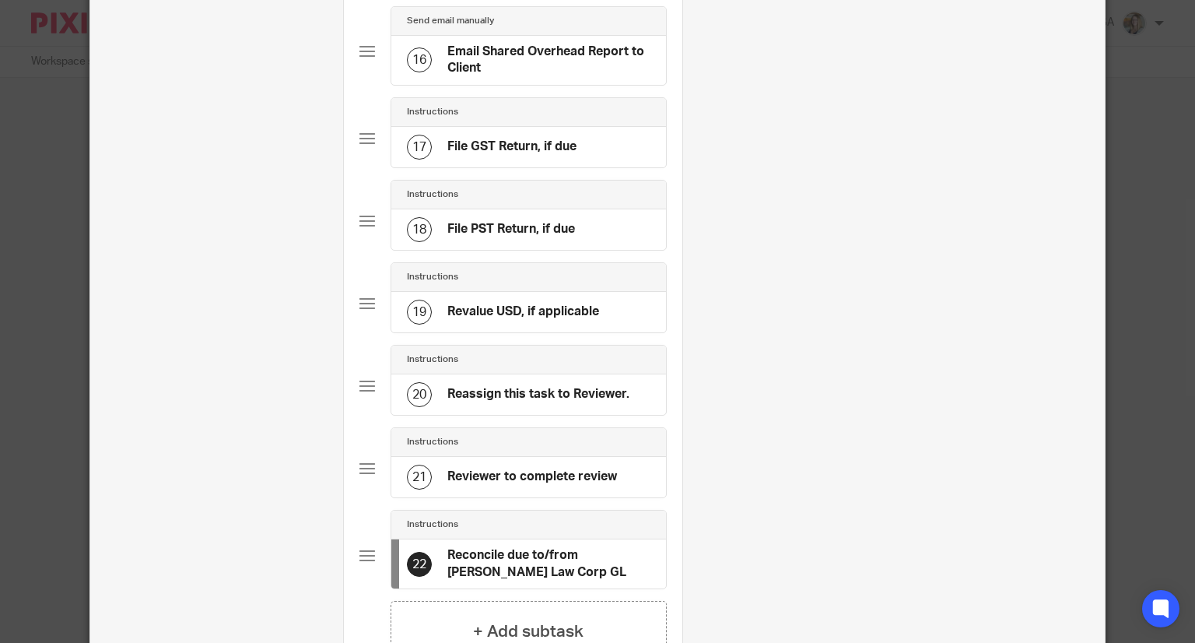
scroll to position [1618, 0]
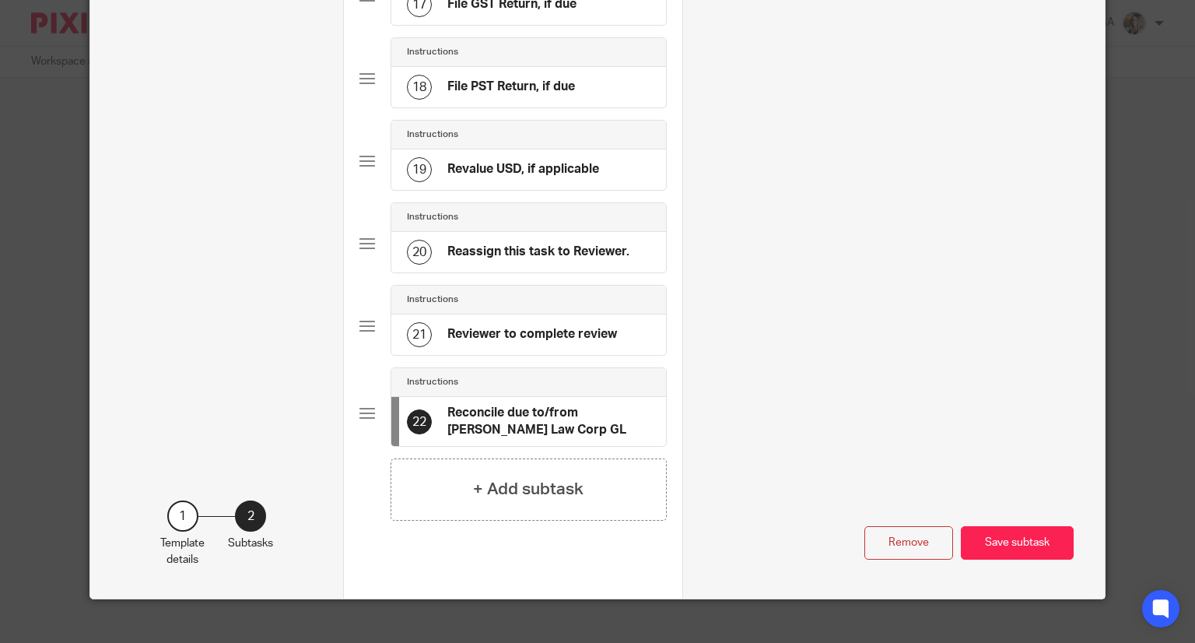
type input "Reconcile due to/from Aman Jaswal Law Corp GL"
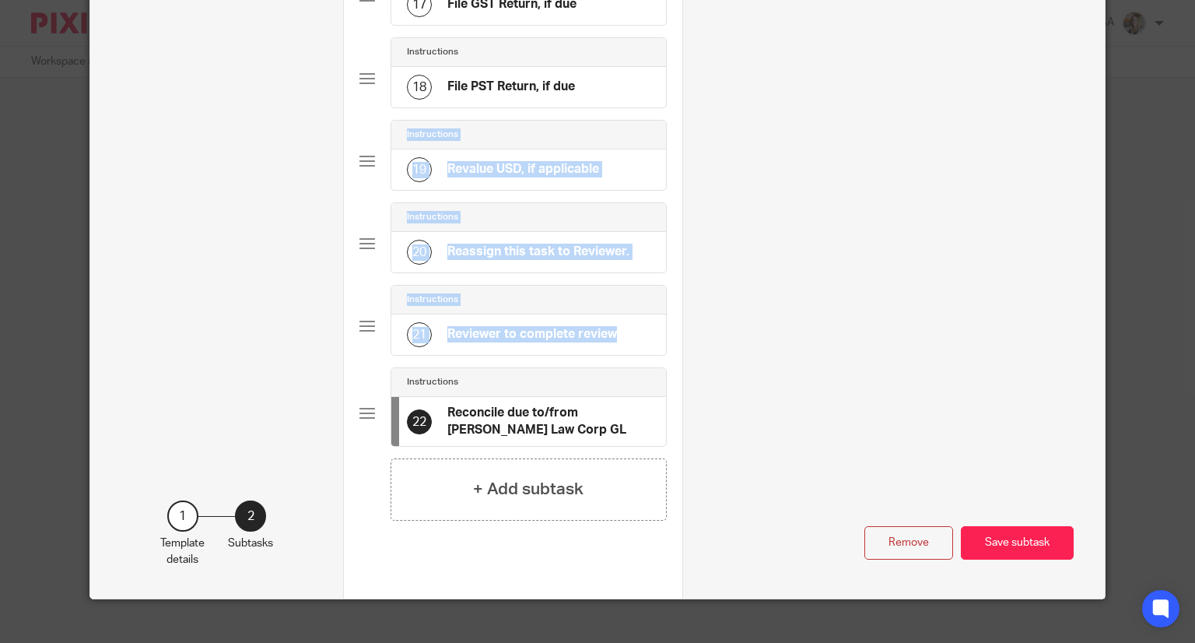
drag, startPoint x: 346, startPoint y: 395, endPoint x: 346, endPoint y: 143, distance: 251.4
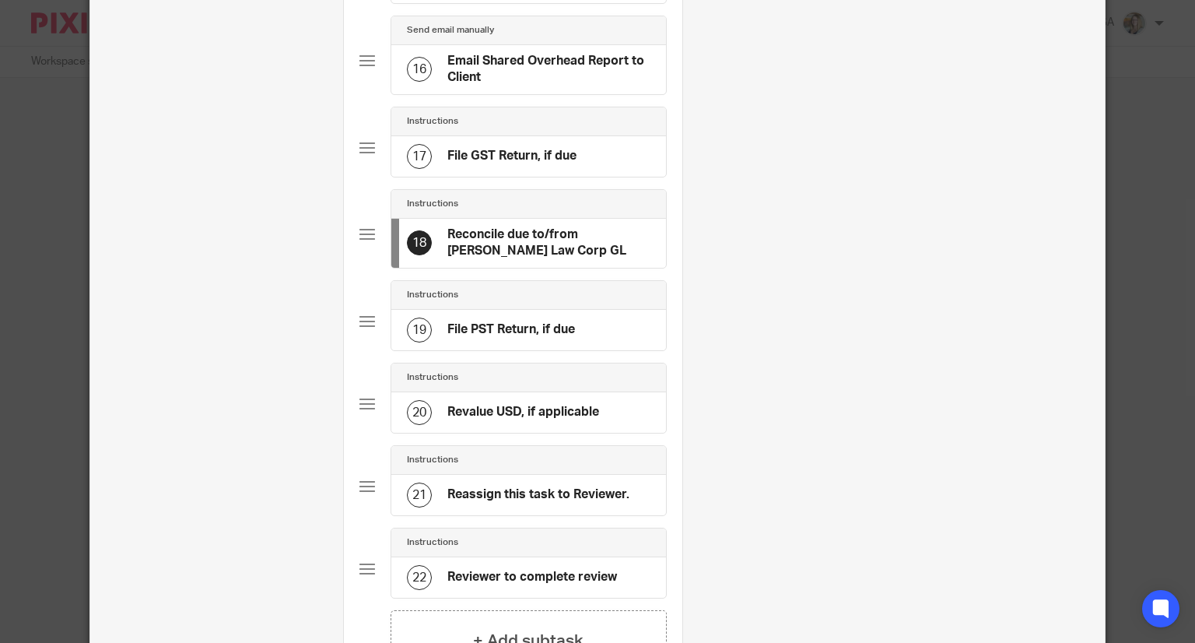
scroll to position [1385, 0]
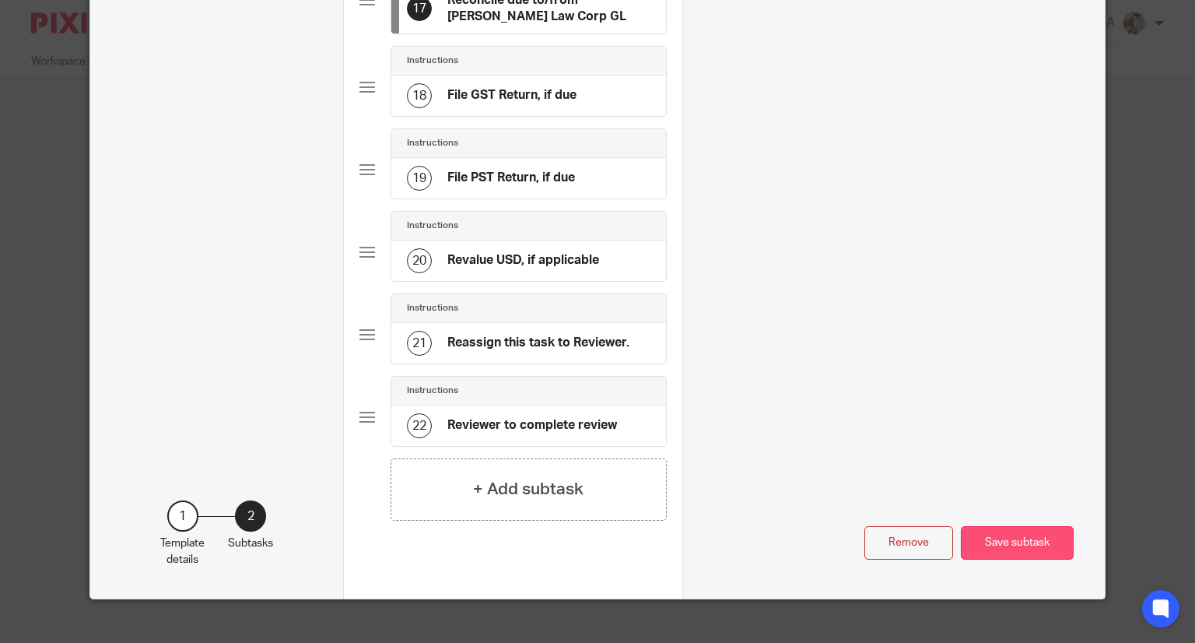
click at [1025, 526] on button "Save subtask" at bounding box center [1017, 542] width 113 height 33
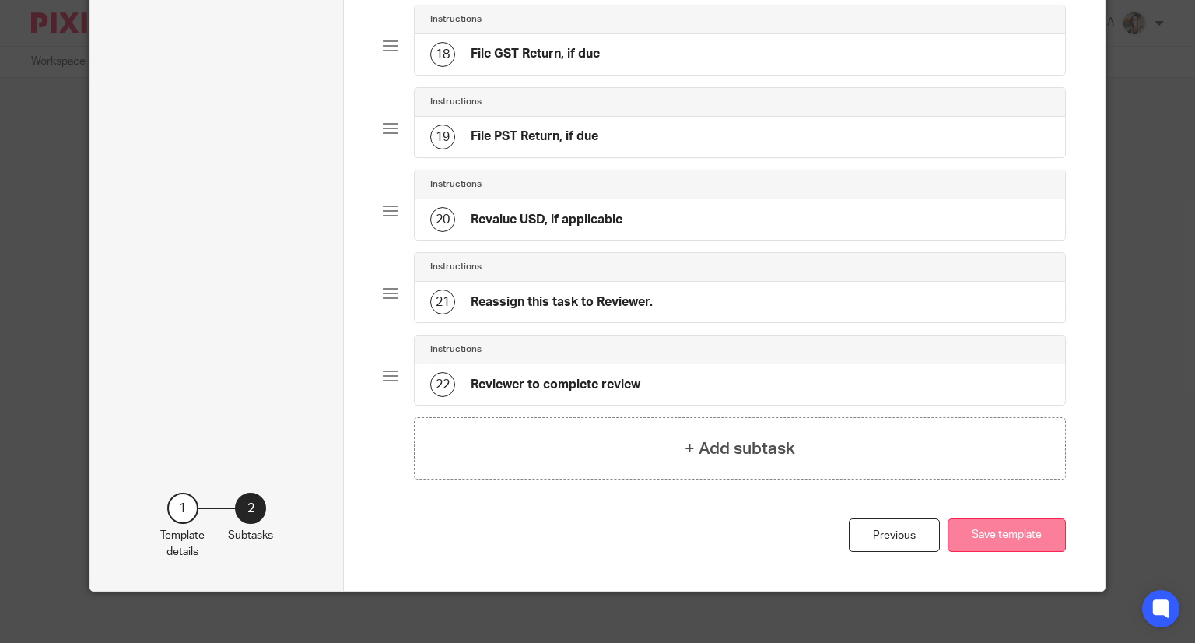
click at [996, 525] on button "Save template" at bounding box center [1007, 534] width 118 height 33
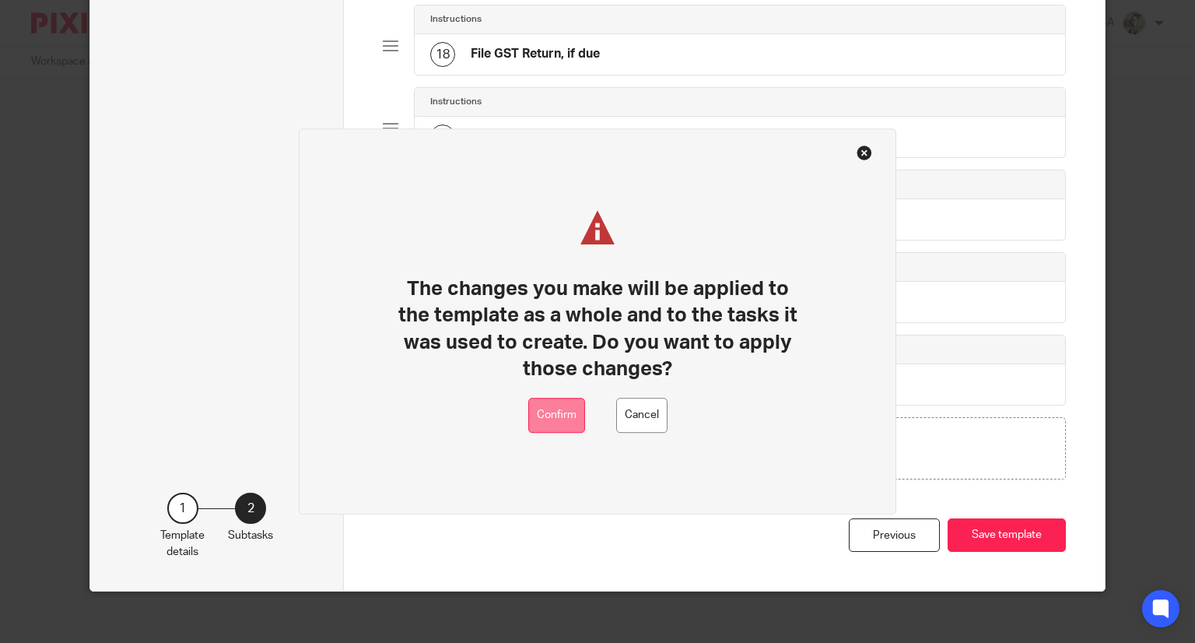
click at [571, 416] on button "Confirm" at bounding box center [556, 415] width 57 height 35
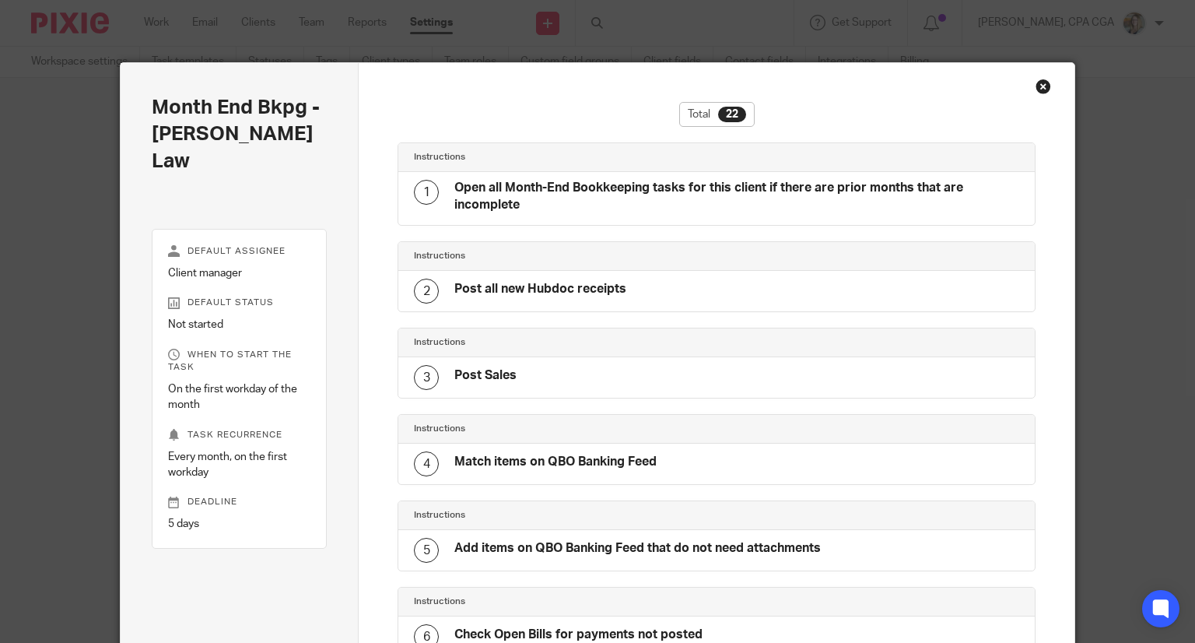
scroll to position [1544, 0]
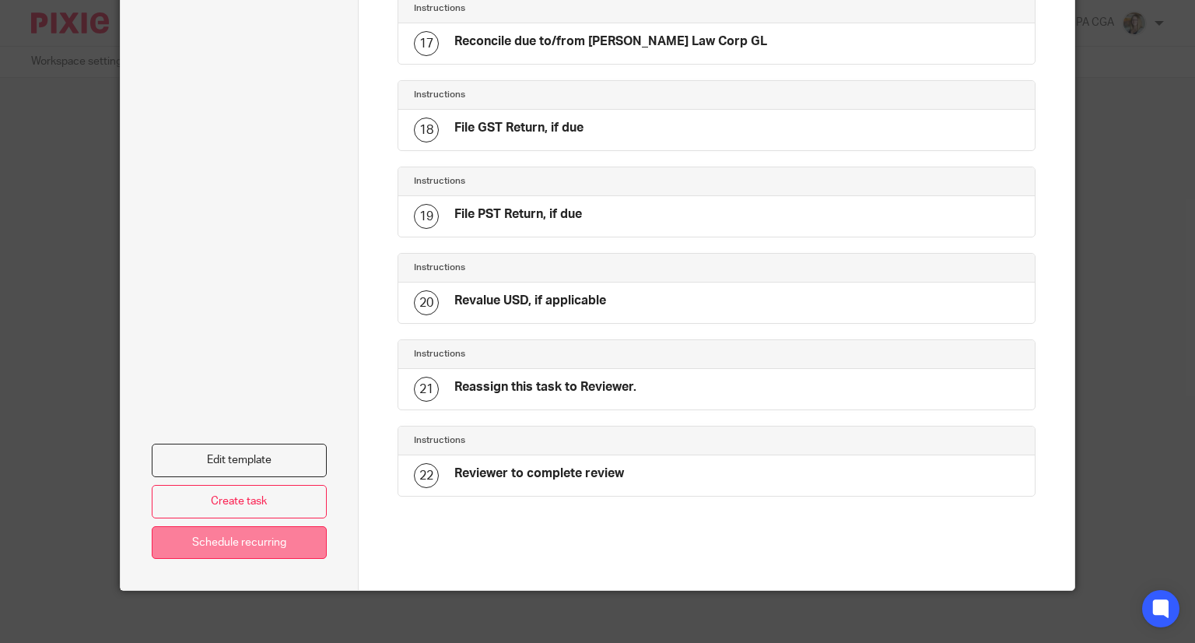
click at [199, 532] on link "Schedule recurring" at bounding box center [240, 542] width 176 height 33
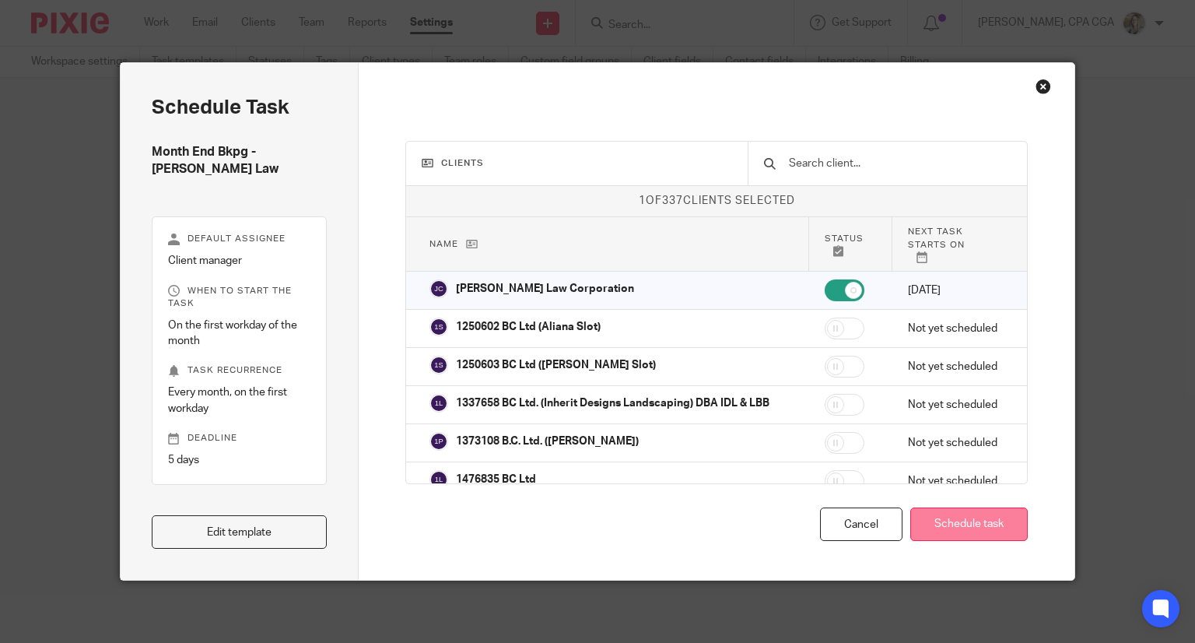
click at [984, 532] on button "Schedule task" at bounding box center [970, 523] width 118 height 33
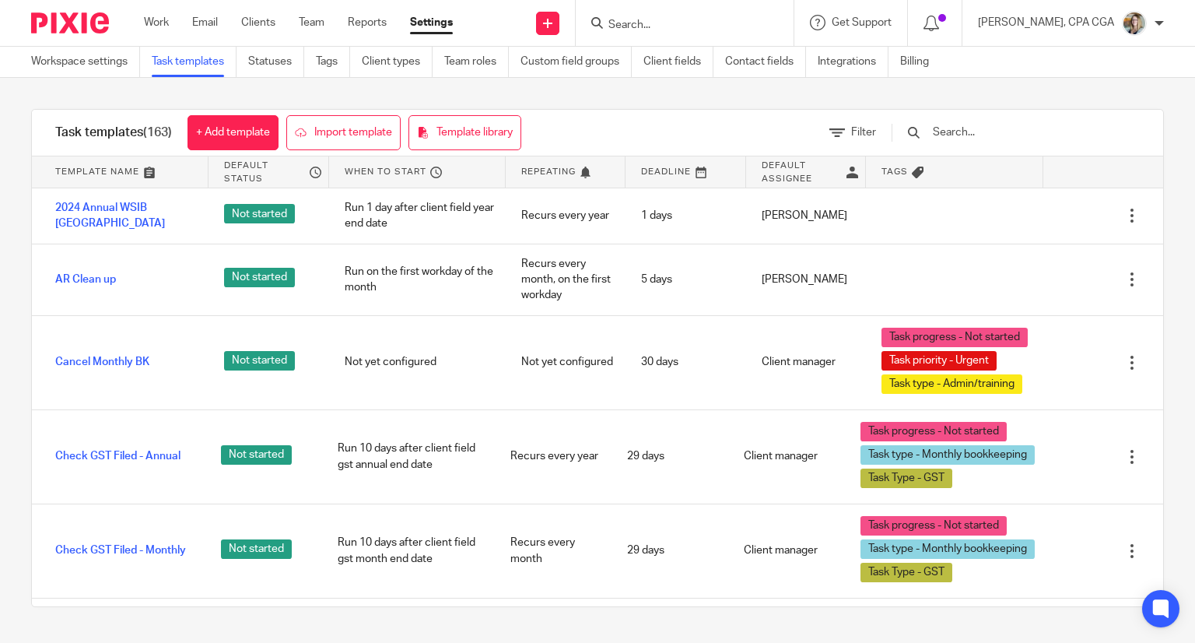
click at [637, 32] on input "Search" at bounding box center [677, 26] width 140 height 14
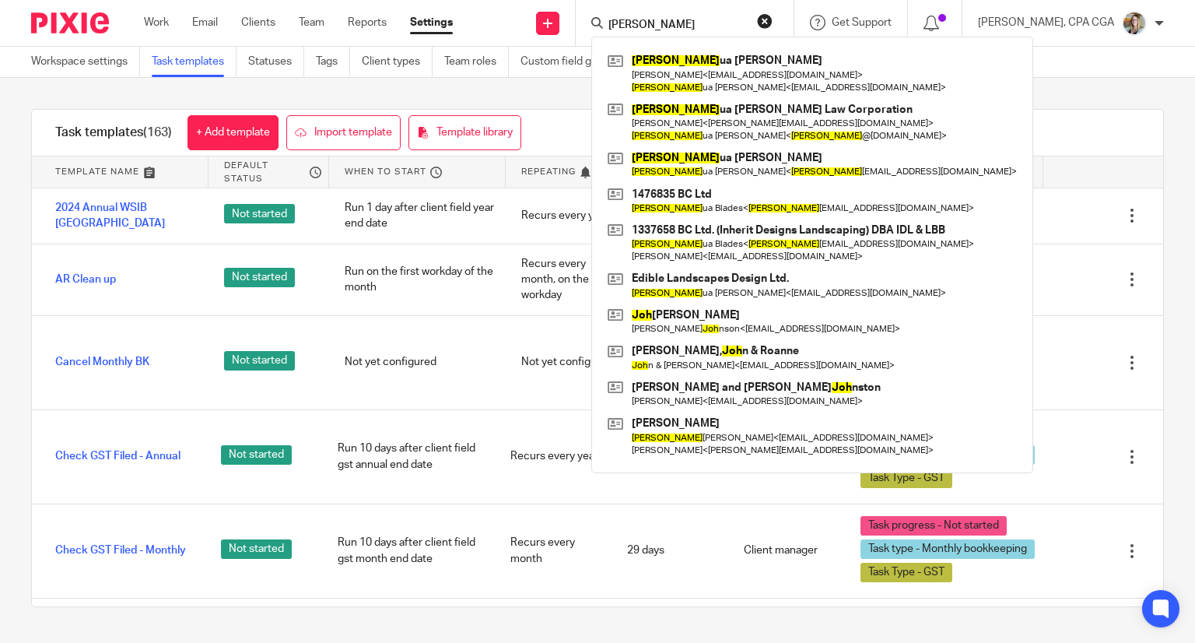
type input "[PERSON_NAME]"
